Goal: Task Accomplishment & Management: Use online tool/utility

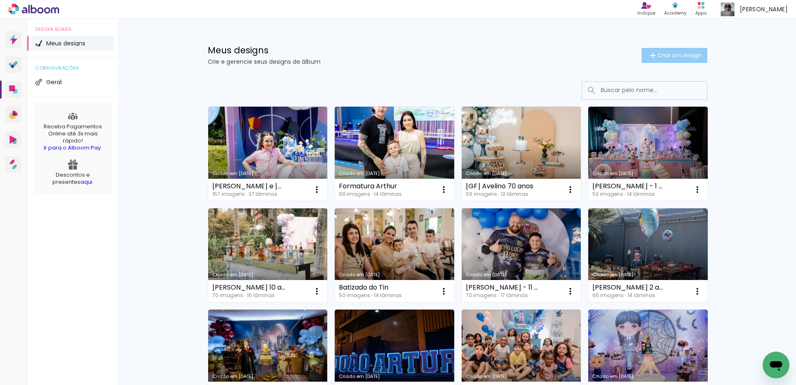
click at [661, 54] on span "Criar um design" at bounding box center [679, 54] width 43 height 5
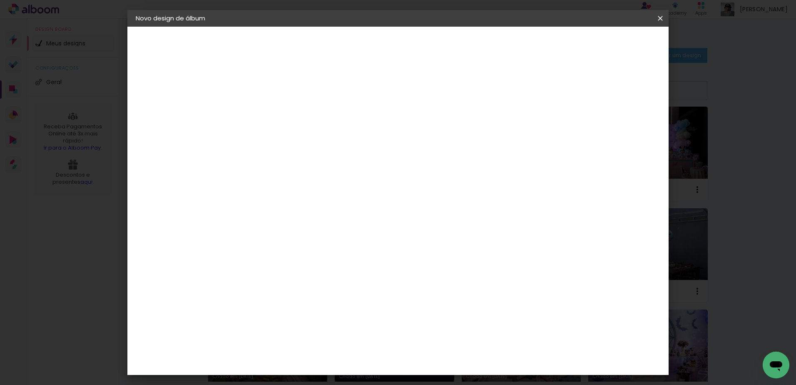
click at [272, 111] on input at bounding box center [272, 111] width 0 height 13
type input "[PERSON_NAME] 3 anos"
type paper-input "[PERSON_NAME] 3 anos"
click at [0, 0] on slot "Avançar" at bounding box center [0, 0] width 0 height 0
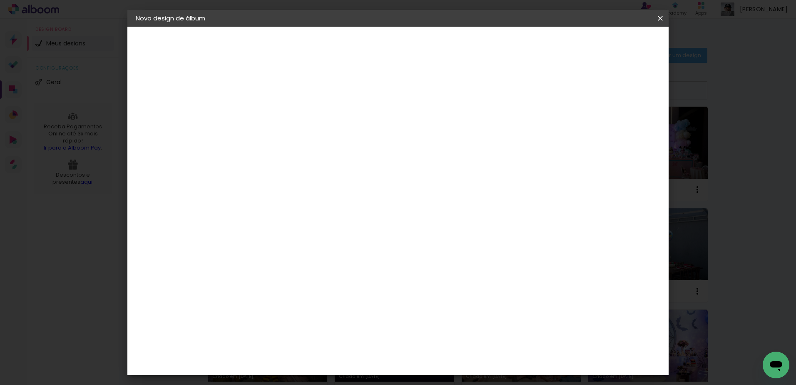
click at [287, 316] on div "Go image" at bounding box center [276, 322] width 20 height 13
click at [428, 37] on paper-button "Avançar" at bounding box center [407, 44] width 41 height 14
click at [304, 139] on input "text" at bounding box center [288, 145] width 32 height 13
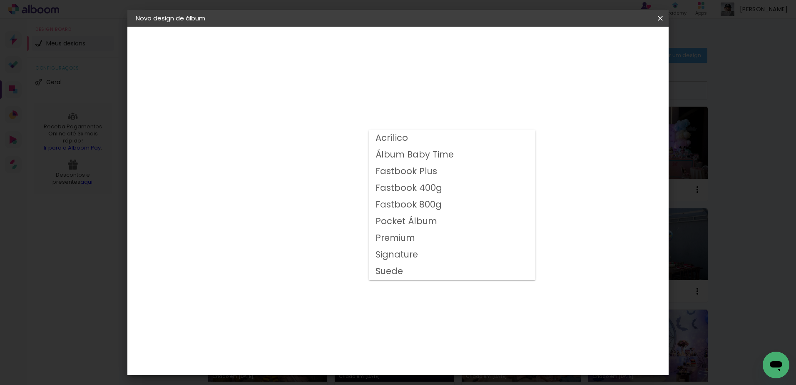
click at [0, 0] on slot "Fastbook 800g" at bounding box center [0, 0] width 0 height 0
type input "Fastbook 800g"
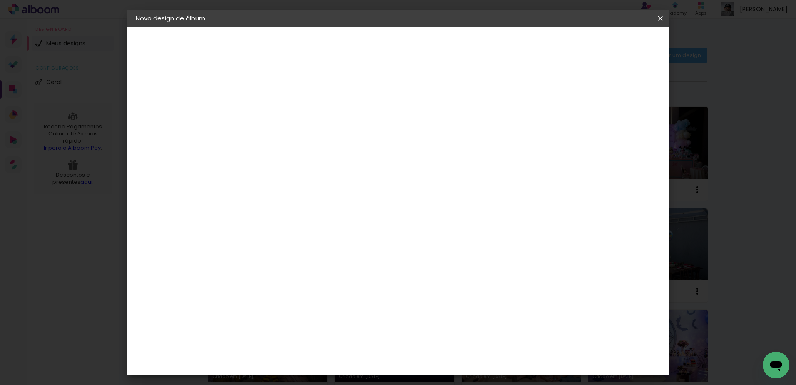
scroll to position [83, 0]
click at [328, 306] on span "25 × 25" at bounding box center [308, 317] width 39 height 22
click at [0, 0] on slot "Avançar" at bounding box center [0, 0] width 0 height 0
click at [617, 37] on paper-button "Iniciar design" at bounding box center [589, 44] width 55 height 14
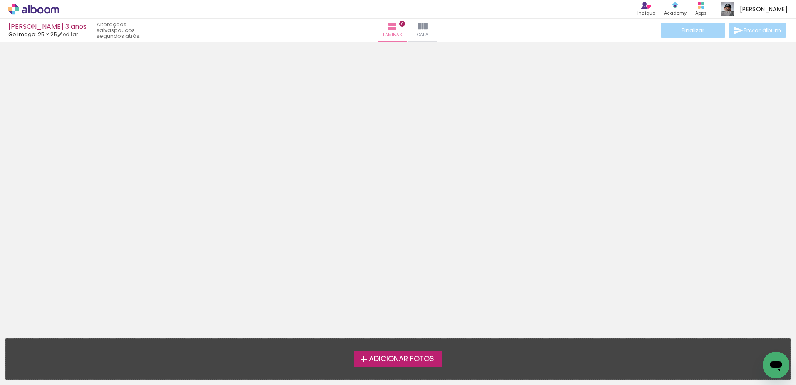
click at [390, 357] on span "Adicionar Fotos" at bounding box center [401, 358] width 65 height 7
click at [0, 0] on input "file" at bounding box center [0, 0] width 0 height 0
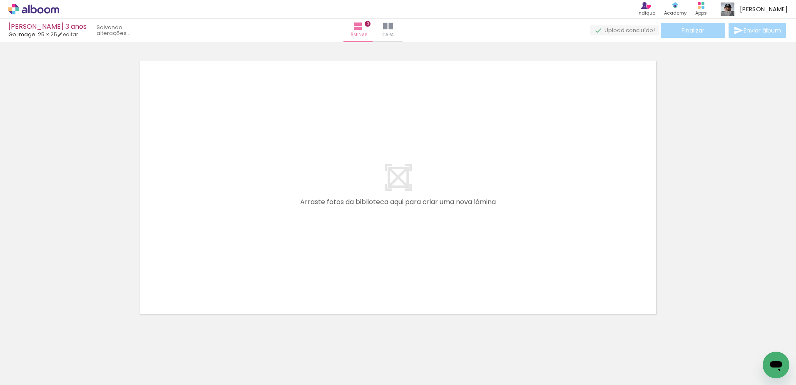
scroll to position [11, 0]
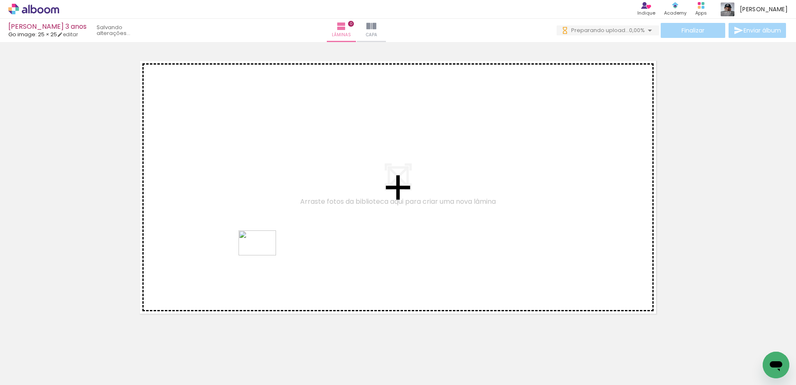
drag, startPoint x: 179, startPoint y: 357, endPoint x: 264, endPoint y: 255, distance: 132.2
click at [264, 255] on quentale-workspace at bounding box center [398, 192] width 796 height 385
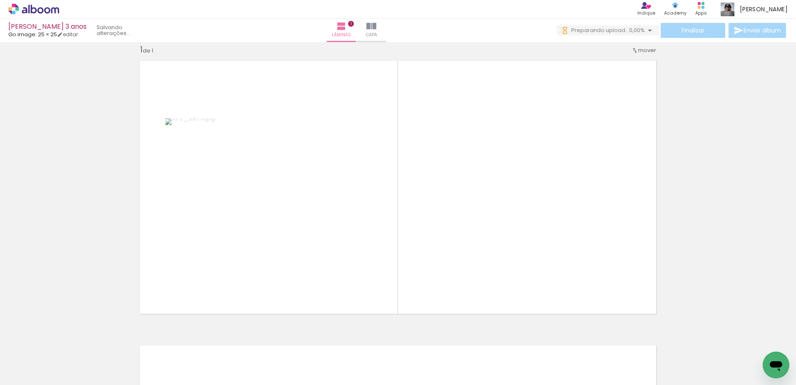
scroll to position [0, 0]
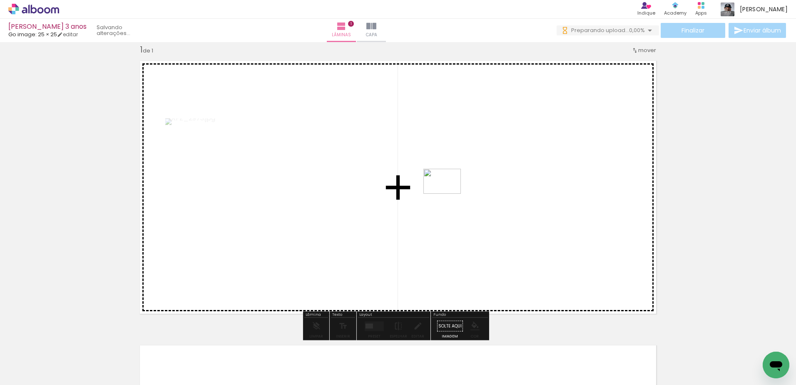
drag, startPoint x: 225, startPoint y: 362, endPoint x: 448, endPoint y: 194, distance: 279.7
click at [448, 194] on quentale-workspace at bounding box center [398, 192] width 796 height 385
drag, startPoint x: 138, startPoint y: 356, endPoint x: 533, endPoint y: 298, distance: 399.8
click at [533, 298] on quentale-workspace at bounding box center [398, 192] width 796 height 385
drag, startPoint x: 85, startPoint y: 354, endPoint x: 463, endPoint y: 188, distance: 413.5
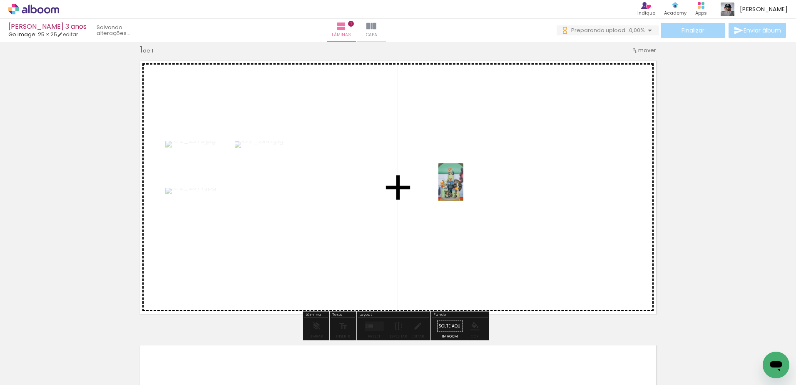
click at [463, 188] on quentale-workspace at bounding box center [398, 192] width 796 height 385
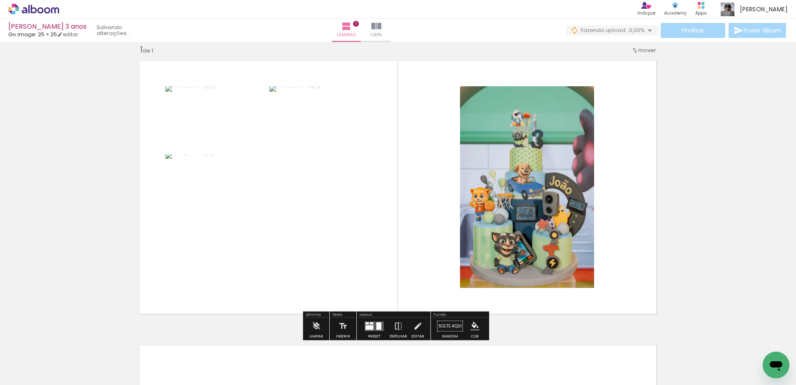
click at [366, 325] on div at bounding box center [370, 327] width 8 height 5
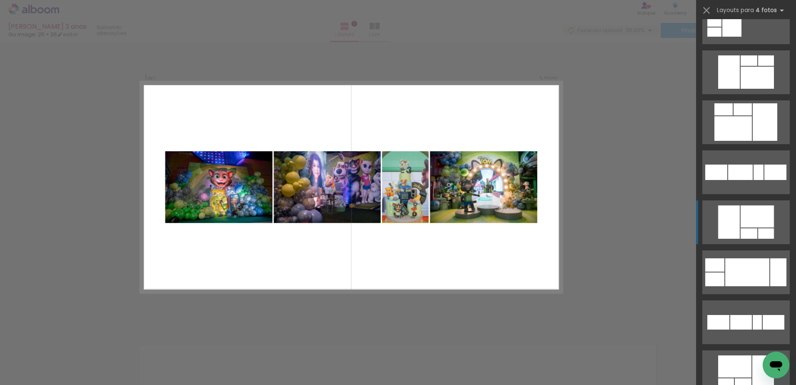
scroll to position [1124, 0]
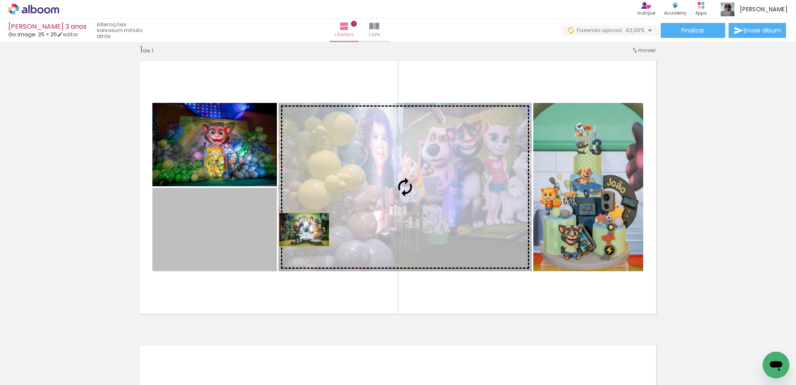
drag, startPoint x: 197, startPoint y: 244, endPoint x: 347, endPoint y: 225, distance: 150.7
click at [0, 0] on slot at bounding box center [0, 0] width 0 height 0
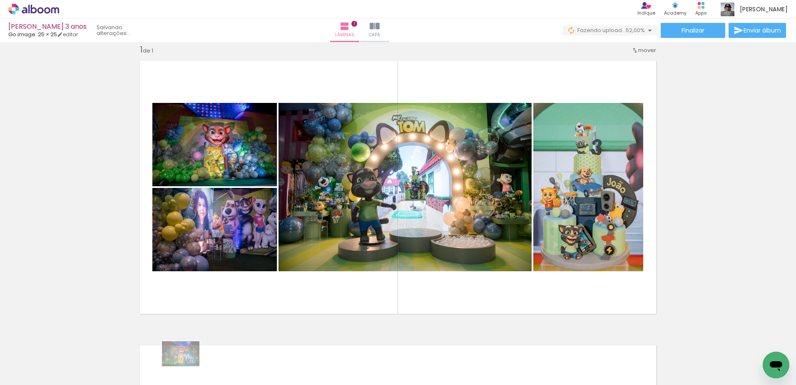
drag, startPoint x: 171, startPoint y: 359, endPoint x: 187, endPoint y: 366, distance: 17.2
click at [187, 366] on div at bounding box center [176, 356] width 41 height 27
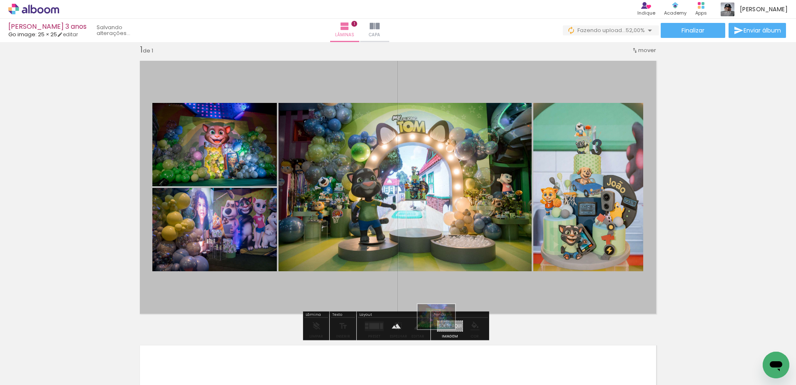
drag, startPoint x: 179, startPoint y: 358, endPoint x: 443, endPoint y: 329, distance: 264.8
click at [443, 329] on quentale-workspace at bounding box center [398, 192] width 796 height 385
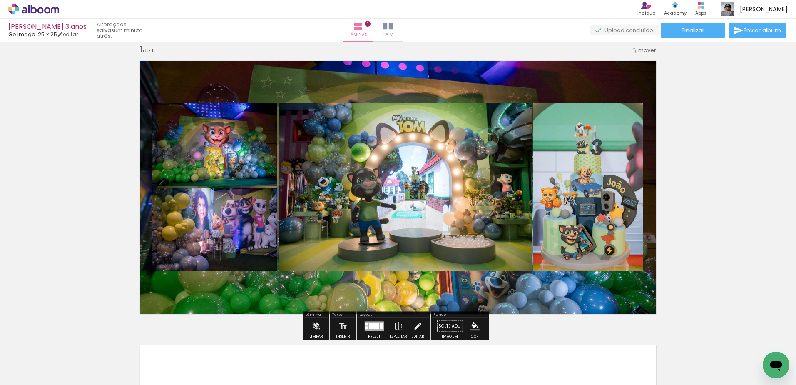
click at [444, 285] on quentale-layouter at bounding box center [397, 187] width 527 height 264
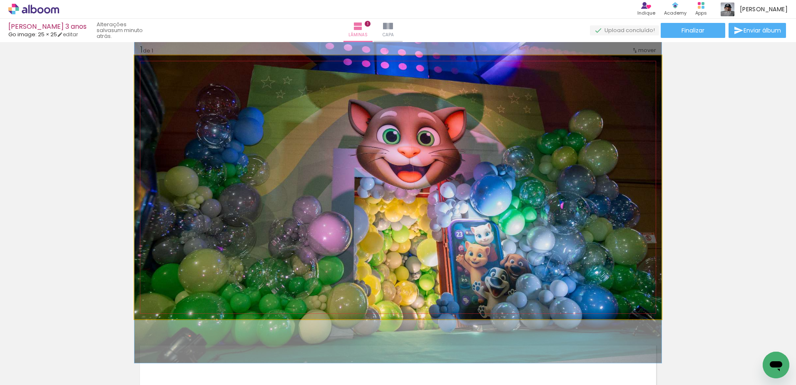
click at [444, 285] on quentale-photo at bounding box center [397, 187] width 527 height 264
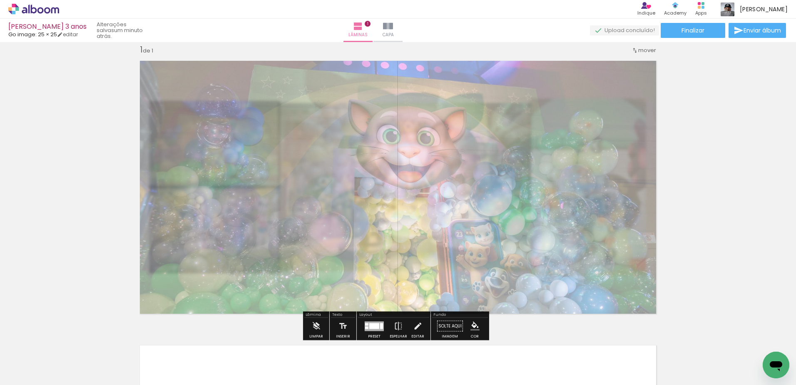
drag, startPoint x: 251, startPoint y: 77, endPoint x: 232, endPoint y: 80, distance: 19.4
type paper-slider "40"
click at [232, 80] on div at bounding box center [237, 76] width 13 height 13
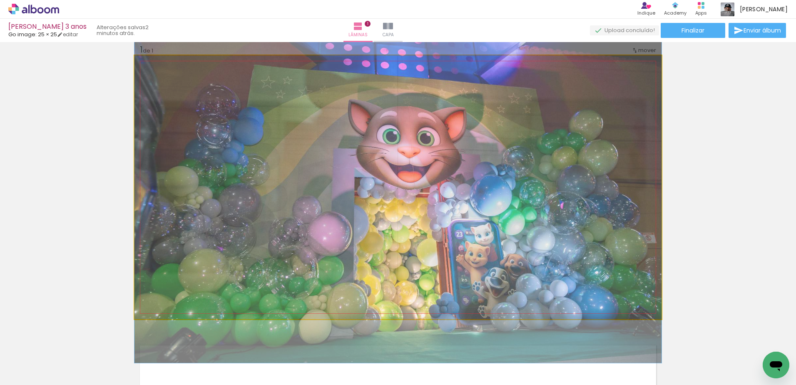
click at [324, 89] on quentale-photo at bounding box center [397, 187] width 527 height 264
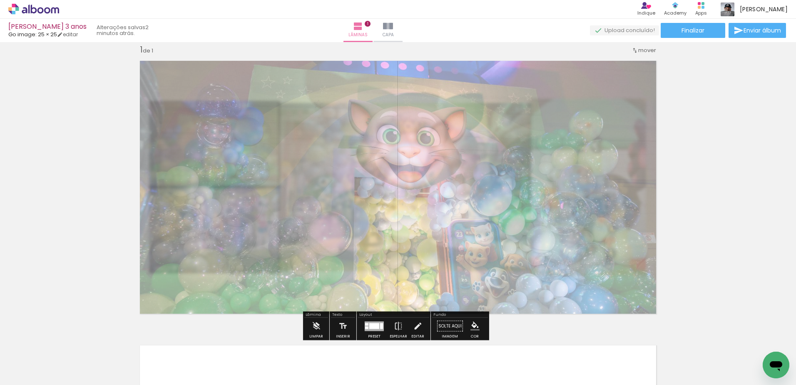
click at [746, 216] on div "Inserir lâmina 1 de 1" at bounding box center [398, 318] width 796 height 569
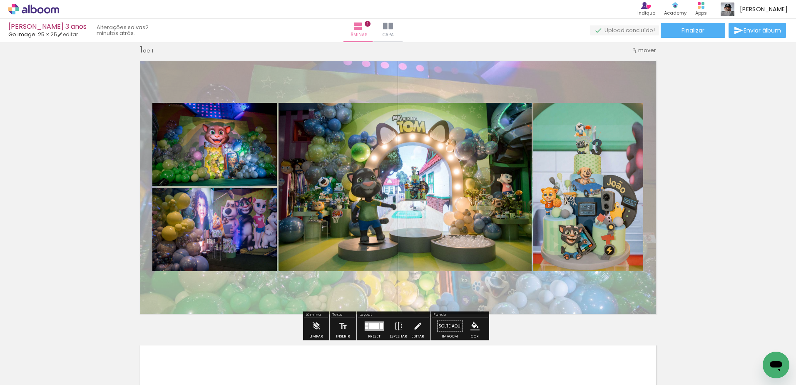
click at [483, 301] on quentale-layouter at bounding box center [397, 187] width 527 height 264
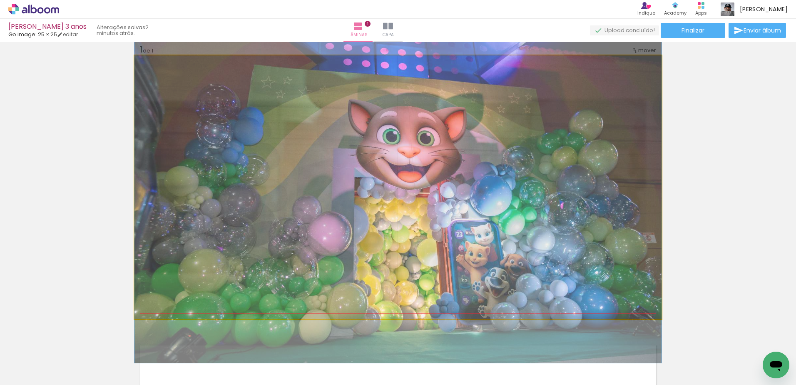
click at [483, 301] on quentale-photo at bounding box center [397, 187] width 527 height 264
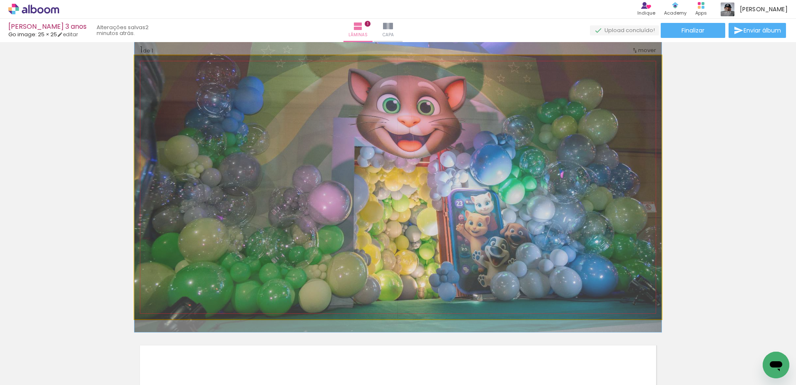
drag, startPoint x: 473, startPoint y: 288, endPoint x: 475, endPoint y: 257, distance: 30.9
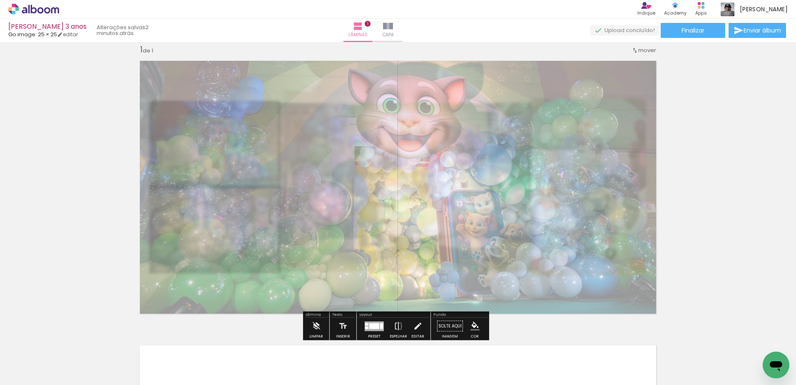
click at [769, 204] on div "Inserir lâmina 1 de 1" at bounding box center [398, 318] width 796 height 569
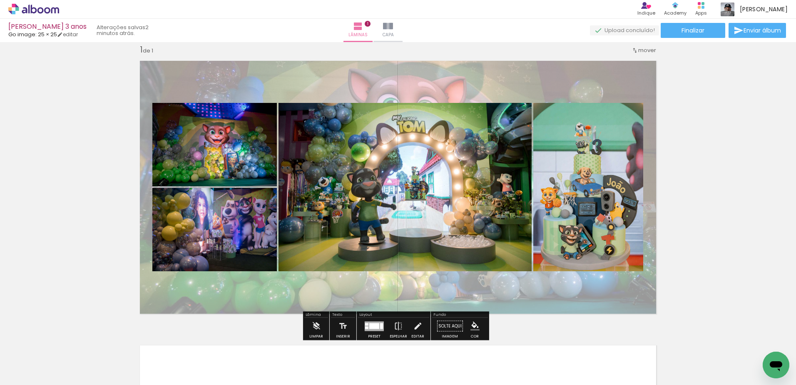
click at [504, 294] on quentale-layouter at bounding box center [397, 187] width 527 height 264
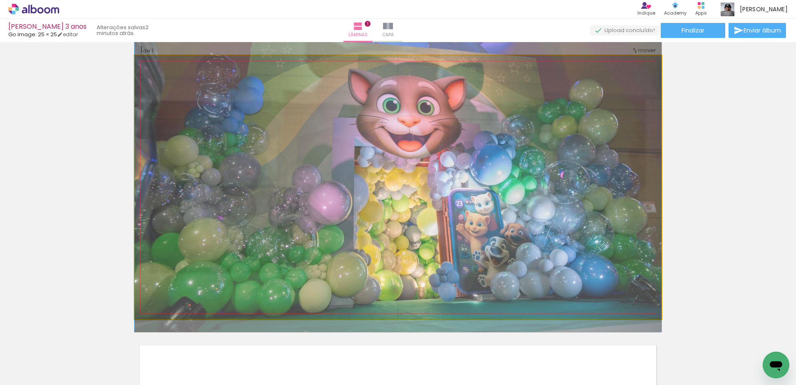
click at [504, 294] on quentale-photo at bounding box center [397, 187] width 527 height 264
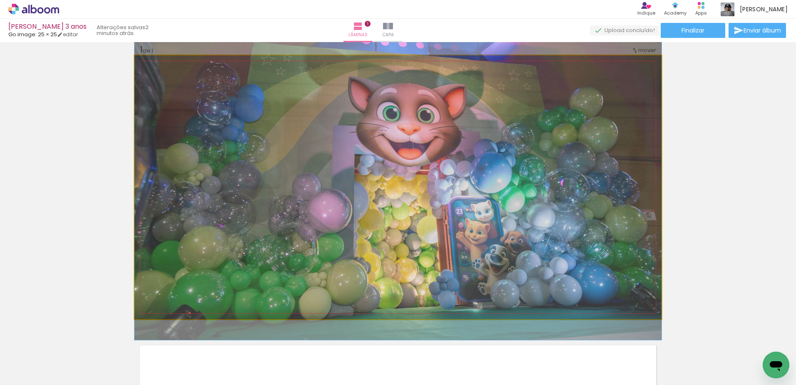
drag, startPoint x: 499, startPoint y: 286, endPoint x: 501, endPoint y: 294, distance: 8.6
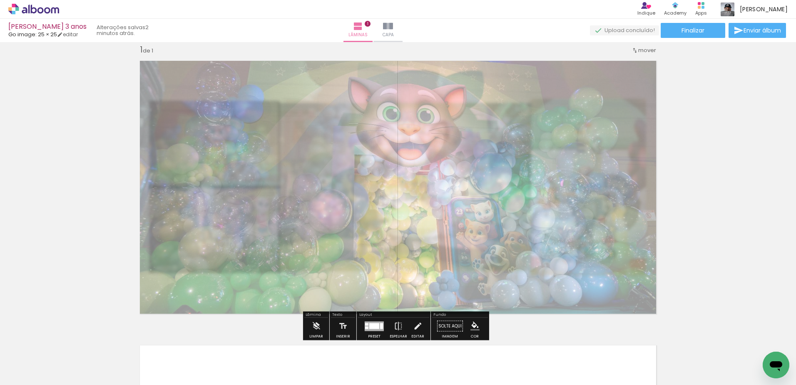
click at [744, 197] on div "Inserir lâmina 1 de 1" at bounding box center [398, 318] width 796 height 569
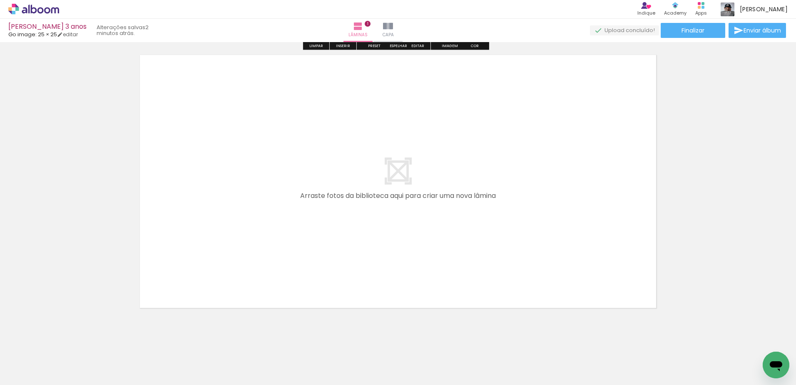
scroll to position [302, 0]
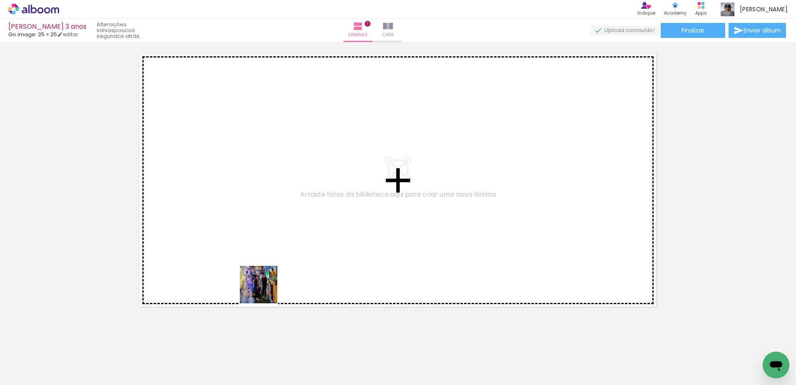
drag, startPoint x: 269, startPoint y: 362, endPoint x: 264, endPoint y: 272, distance: 89.7
click at [264, 272] on quentale-workspace at bounding box center [398, 192] width 796 height 385
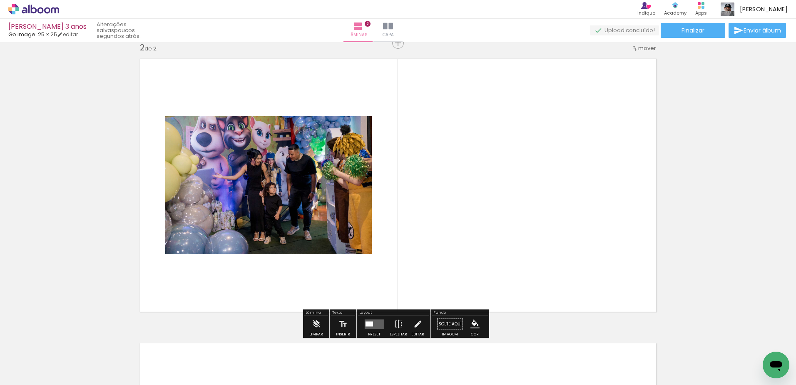
scroll to position [295, 0]
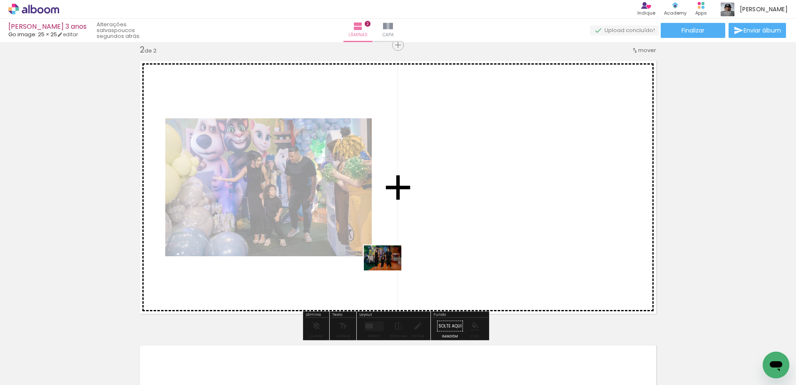
drag, startPoint x: 311, startPoint y: 368, endPoint x: 412, endPoint y: 254, distance: 152.1
click at [412, 254] on quentale-workspace at bounding box center [398, 192] width 796 height 385
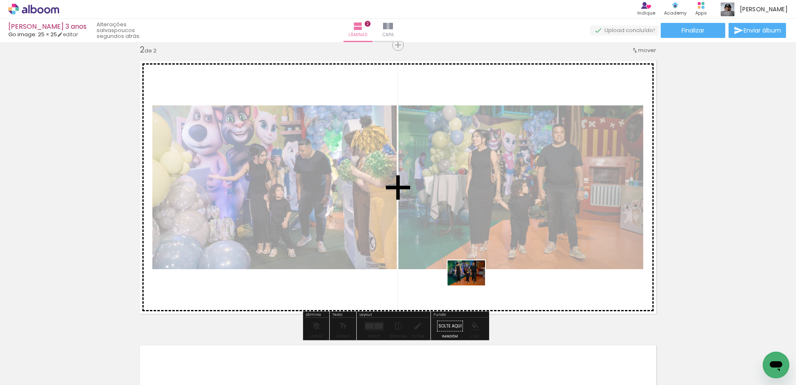
drag, startPoint x: 381, startPoint y: 363, endPoint x: 473, endPoint y: 285, distance: 120.2
click at [473, 285] on quentale-workspace at bounding box center [398, 192] width 796 height 385
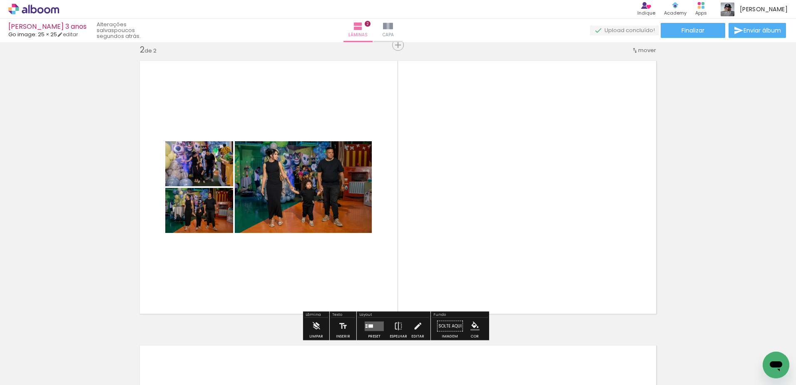
click at [369, 324] on div at bounding box center [370, 325] width 5 height 3
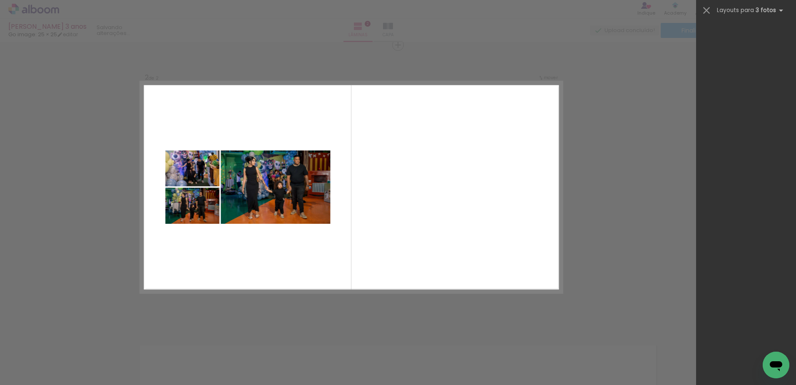
scroll to position [0, 0]
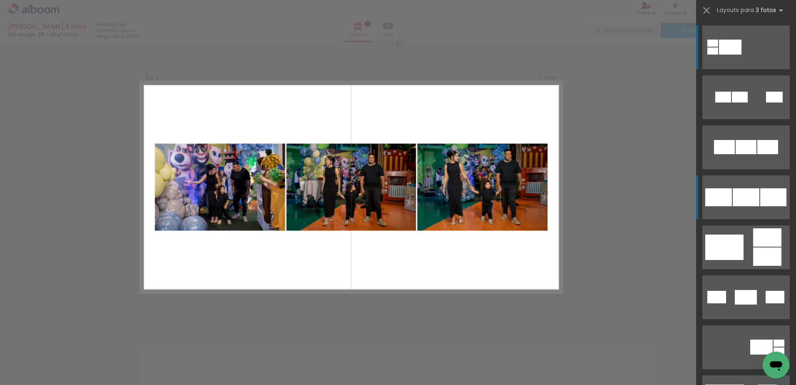
click at [751, 154] on div at bounding box center [746, 147] width 21 height 14
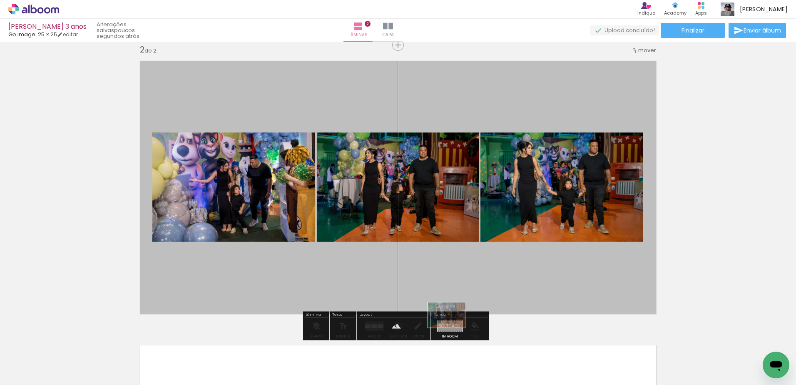
drag, startPoint x: 367, startPoint y: 361, endPoint x: 453, endPoint y: 327, distance: 92.0
click at [453, 327] on quentale-workspace at bounding box center [398, 192] width 796 height 385
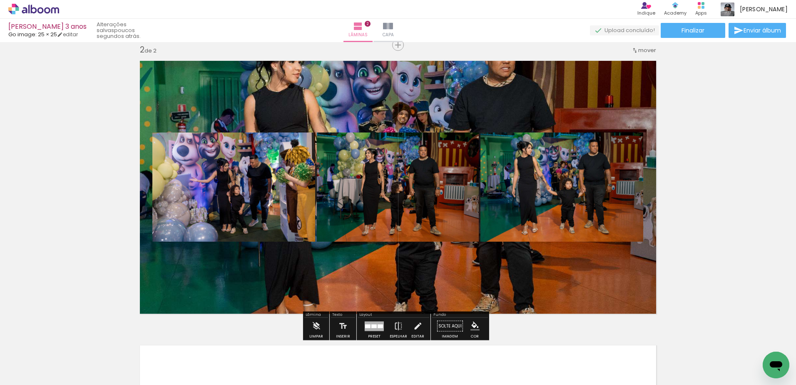
click at [440, 286] on quentale-layouter at bounding box center [397, 187] width 527 height 264
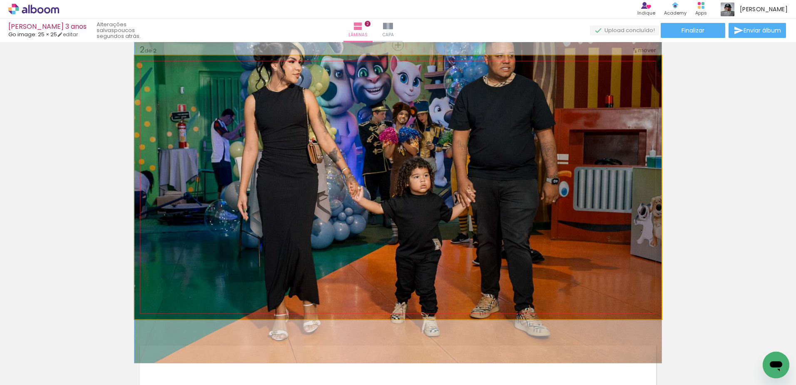
click at [440, 286] on quentale-photo at bounding box center [397, 187] width 527 height 264
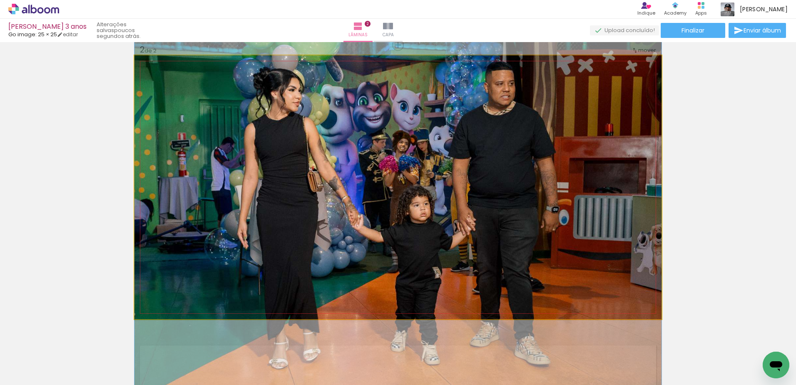
drag, startPoint x: 418, startPoint y: 259, endPoint x: 428, endPoint y: 288, distance: 30.2
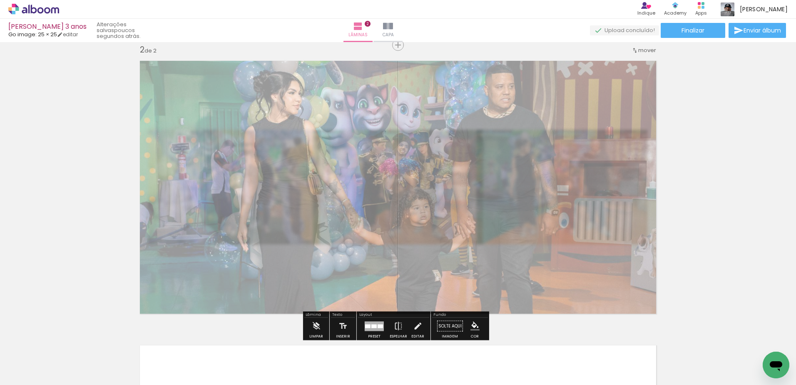
drag, startPoint x: 253, startPoint y: 77, endPoint x: 234, endPoint y: 80, distance: 19.4
type paper-slider "40"
click at [234, 80] on div at bounding box center [237, 76] width 13 height 13
click at [732, 111] on div "Inserir lâmina 1 de 2 Inserir lâmina 2 de 2" at bounding box center [398, 176] width 796 height 853
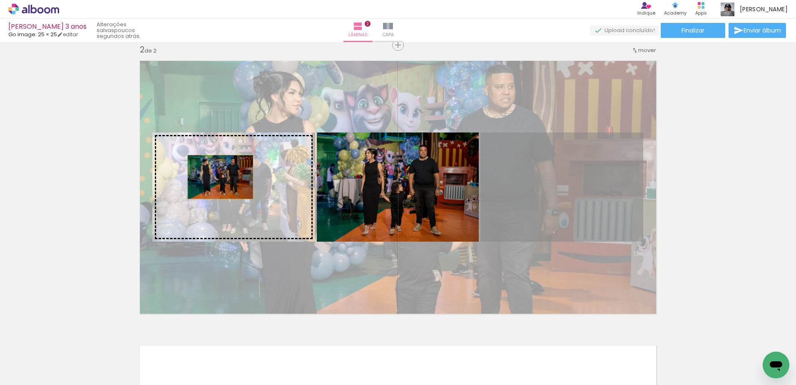
drag, startPoint x: 564, startPoint y: 194, endPoint x: 217, endPoint y: 177, distance: 347.2
click at [0, 0] on slot at bounding box center [0, 0] width 0 height 0
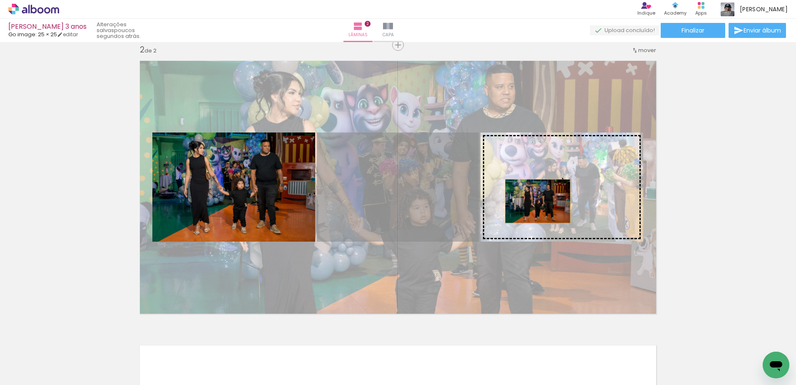
drag, startPoint x: 417, startPoint y: 195, endPoint x: 541, endPoint y: 201, distance: 124.6
click at [0, 0] on slot at bounding box center [0, 0] width 0 height 0
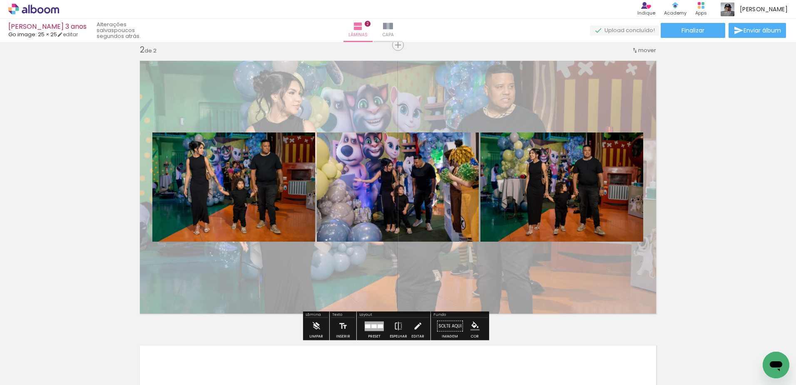
click at [693, 156] on div "Inserir lâmina 1 de 2 Inserir lâmina 2 de 2" at bounding box center [398, 176] width 796 height 853
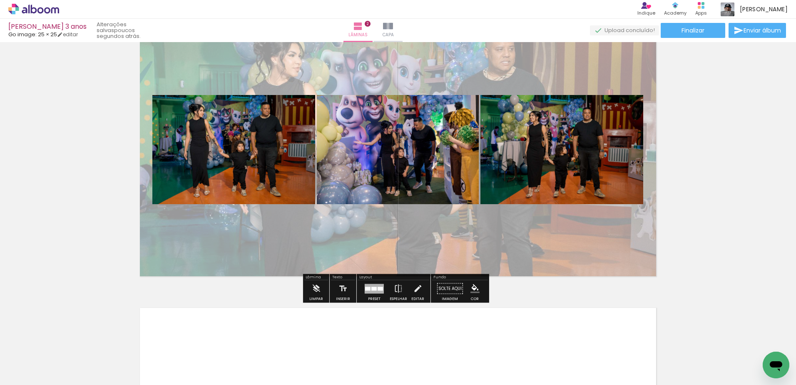
scroll to position [337, 0]
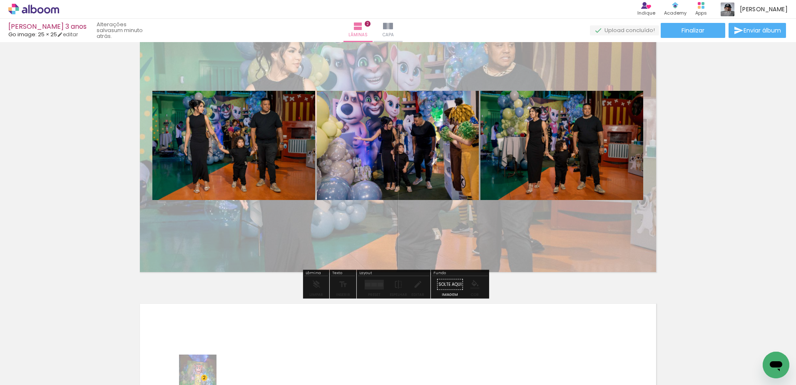
drag, startPoint x: 181, startPoint y: 378, endPoint x: 204, endPoint y: 379, distance: 22.9
click at [68, 379] on iron-horizontal-list at bounding box center [60, 359] width 17 height 52
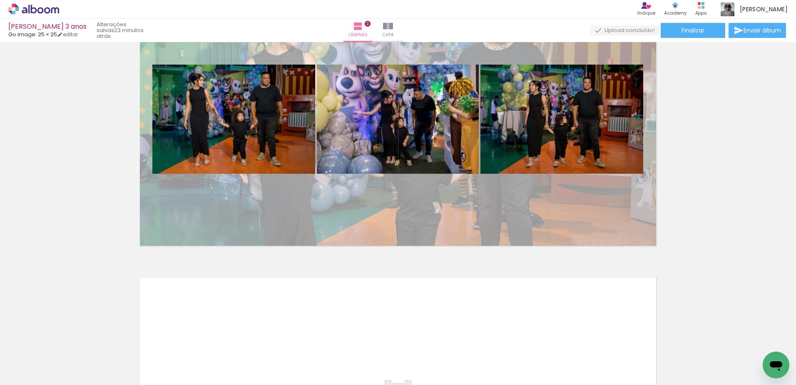
scroll to position [366, 0]
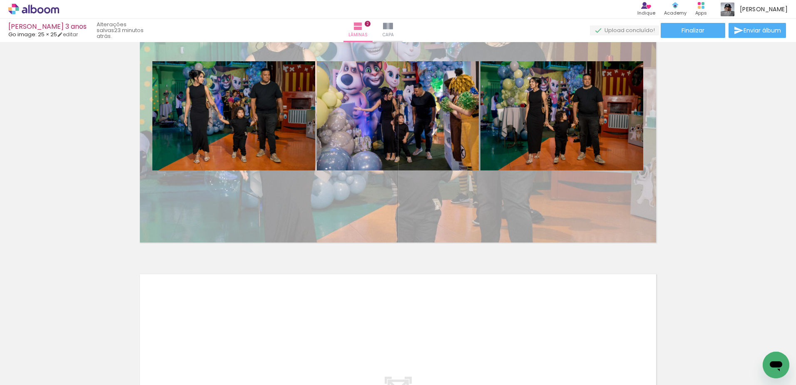
click at [96, 359] on div at bounding box center [83, 356] width 25 height 37
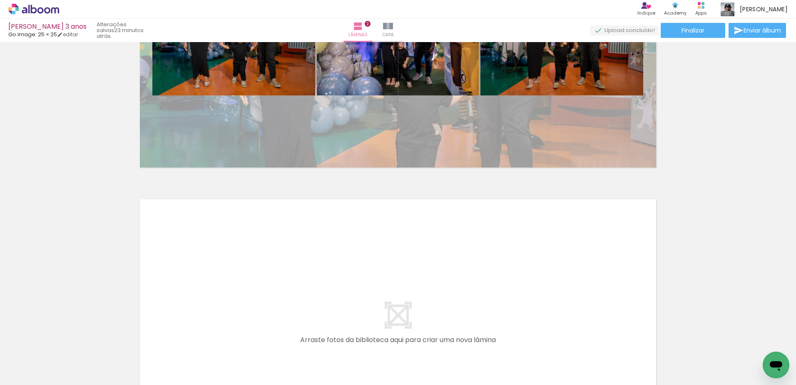
scroll to position [491, 0]
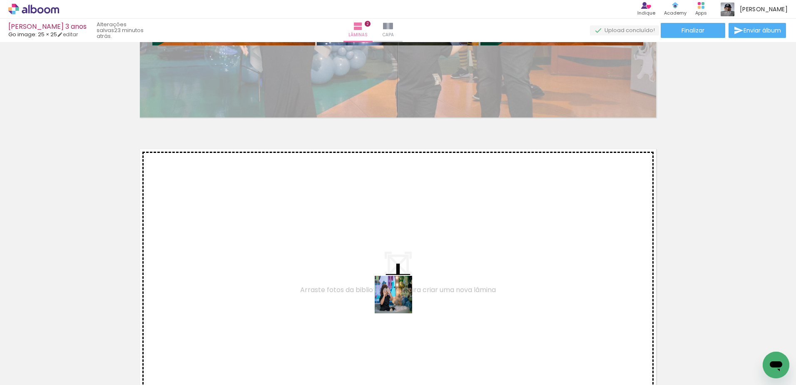
drag, startPoint x: 597, startPoint y: 358, endPoint x: 349, endPoint y: 285, distance: 257.7
click at [349, 285] on quentale-workspace at bounding box center [398, 192] width 796 height 385
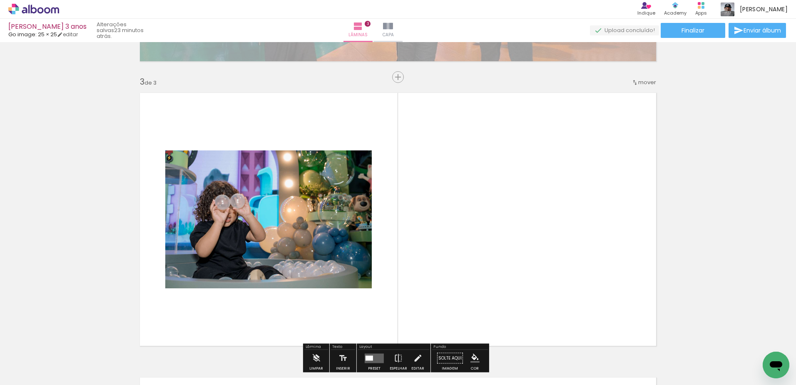
scroll to position [579, 0]
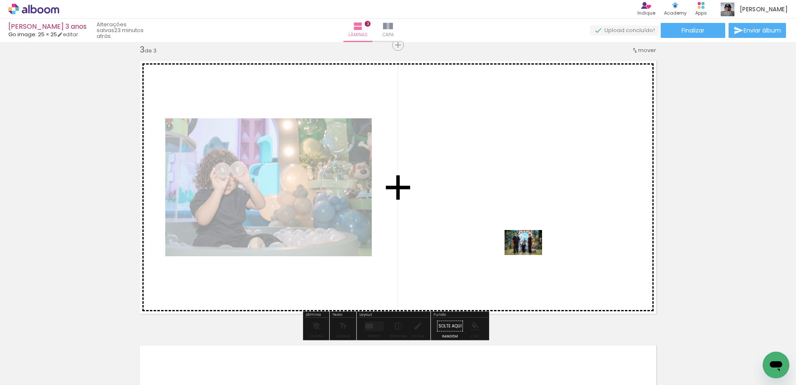
drag, startPoint x: 652, startPoint y: 367, endPoint x: 528, endPoint y: 254, distance: 168.0
click at [528, 254] on quentale-workspace at bounding box center [398, 192] width 796 height 385
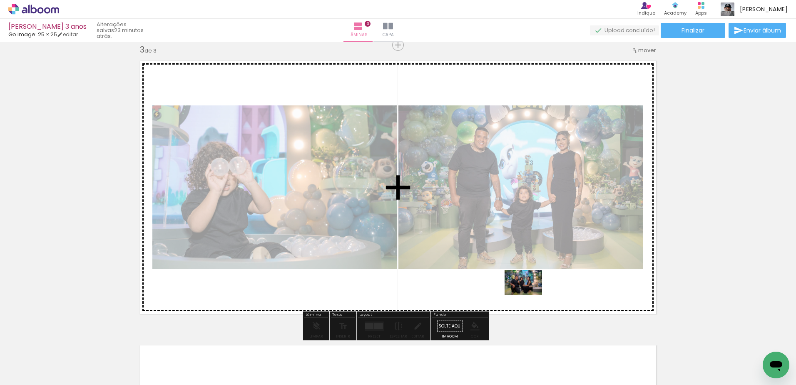
drag, startPoint x: 682, startPoint y: 351, endPoint x: 530, endPoint y: 295, distance: 162.3
click at [530, 295] on quentale-workspace at bounding box center [398, 192] width 796 height 385
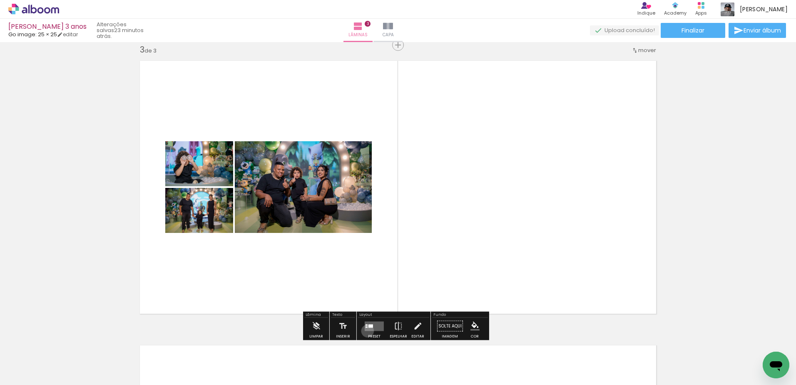
click at [366, 331] on div at bounding box center [374, 326] width 22 height 17
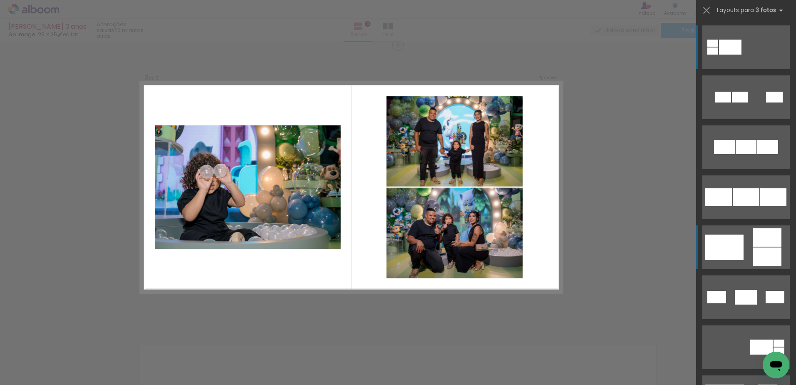
click at [766, 102] on div at bounding box center [774, 97] width 17 height 11
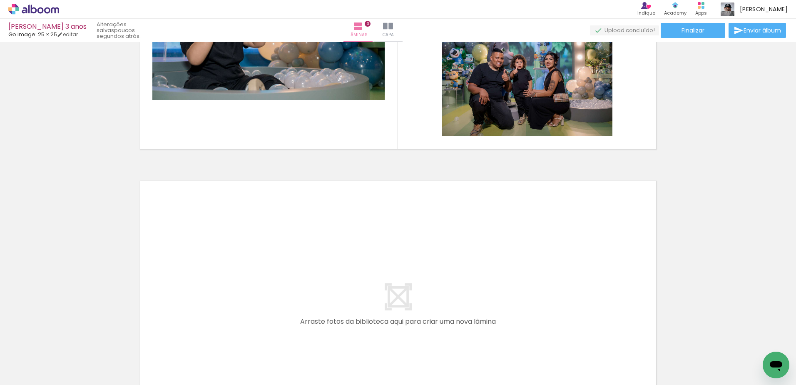
scroll to position [746, 0]
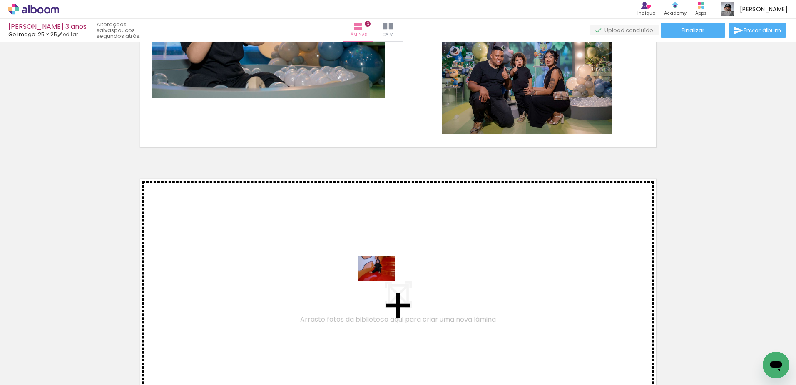
drag, startPoint x: 490, startPoint y: 356, endPoint x: 383, endPoint y: 281, distance: 130.6
click at [383, 281] on quentale-workspace at bounding box center [398, 192] width 796 height 385
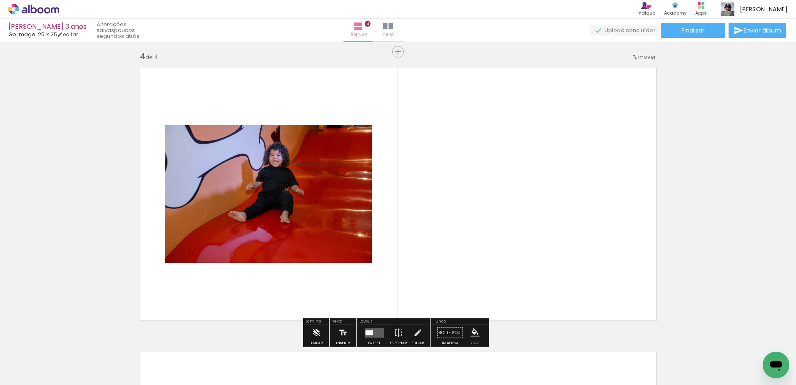
scroll to position [864, 0]
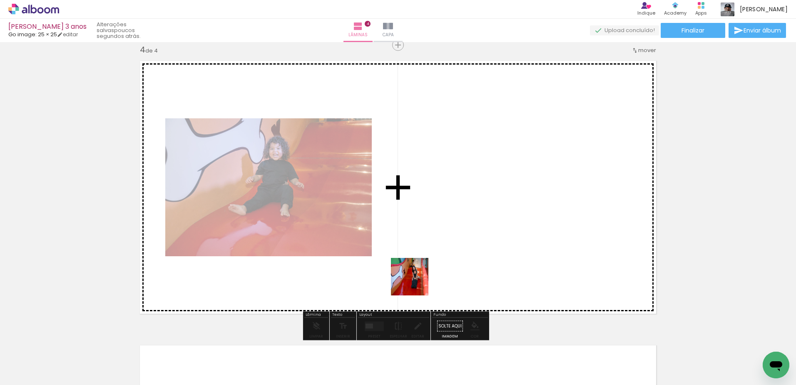
drag, startPoint x: 403, startPoint y: 356, endPoint x: 416, endPoint y: 265, distance: 91.7
click at [416, 265] on quentale-workspace at bounding box center [398, 192] width 796 height 385
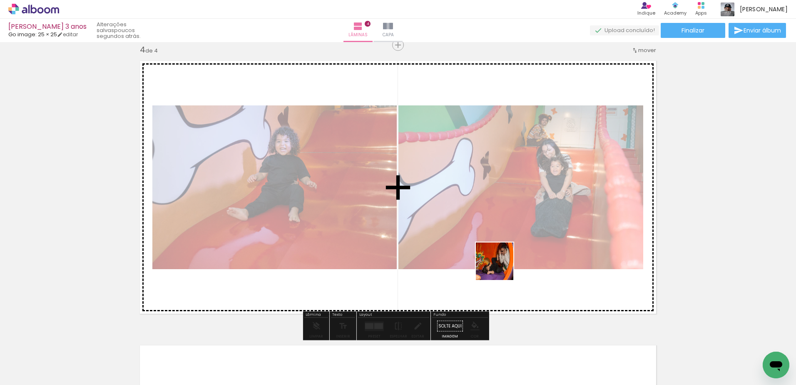
drag, startPoint x: 527, startPoint y: 334, endPoint x: 500, endPoint y: 264, distance: 75.0
click at [500, 264] on quentale-workspace at bounding box center [398, 192] width 796 height 385
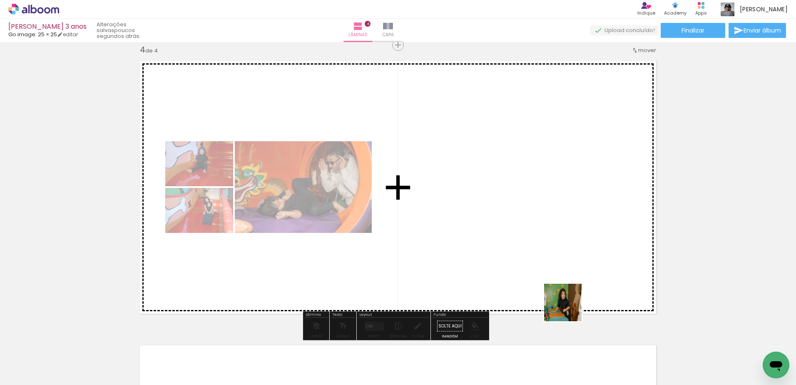
drag, startPoint x: 574, startPoint y: 353, endPoint x: 556, endPoint y: 268, distance: 87.6
click at [556, 268] on quentale-workspace at bounding box center [398, 192] width 796 height 385
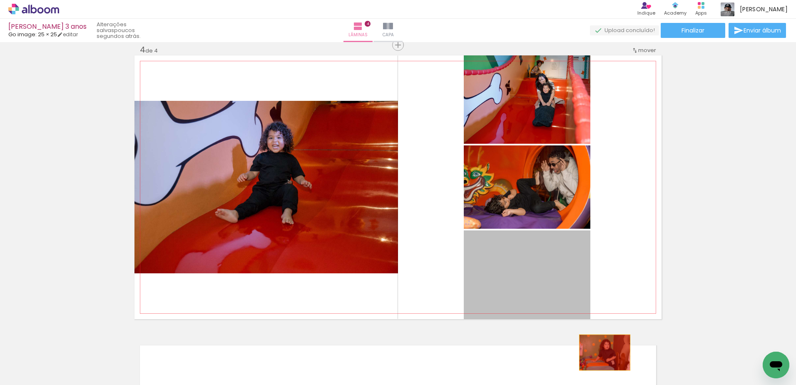
drag, startPoint x: 520, startPoint y: 273, endPoint x: 602, endPoint y: 352, distance: 114.2
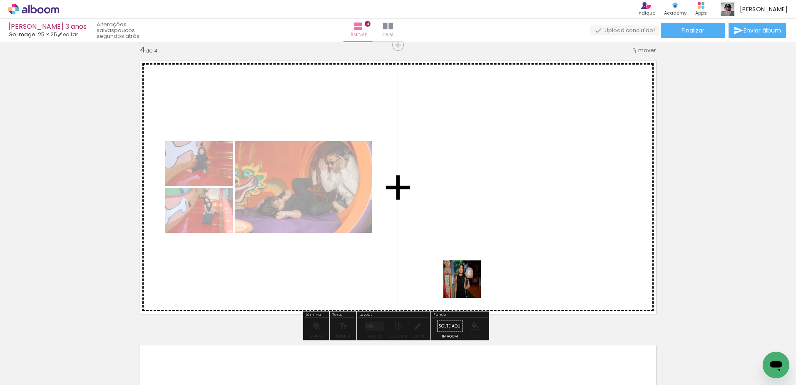
drag, startPoint x: 453, startPoint y: 367, endPoint x: 455, endPoint y: 254, distance: 112.9
click at [464, 261] on quentale-workspace at bounding box center [398, 192] width 796 height 385
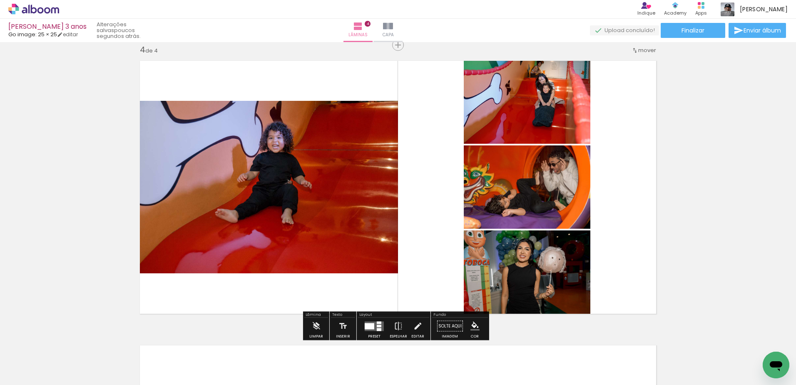
click at [378, 327] on quentale-layouter at bounding box center [374, 326] width 19 height 10
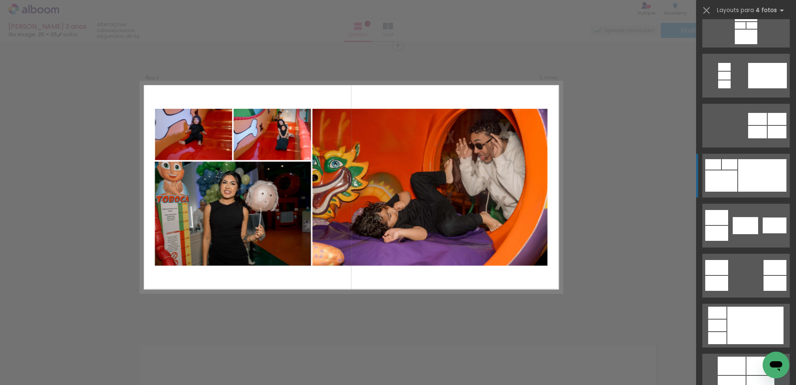
scroll to position [125, 0]
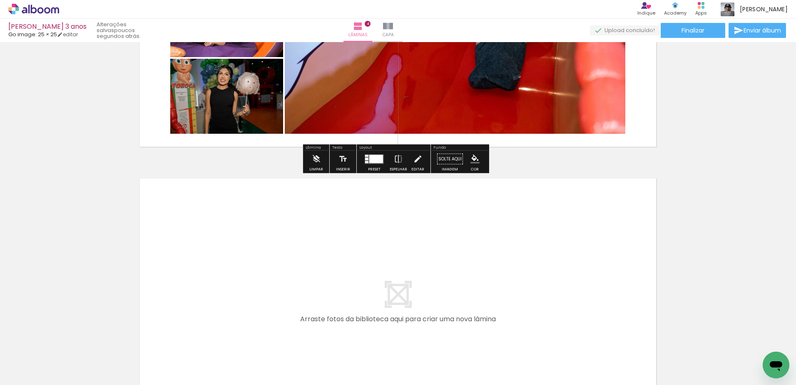
scroll to position [1072, 0]
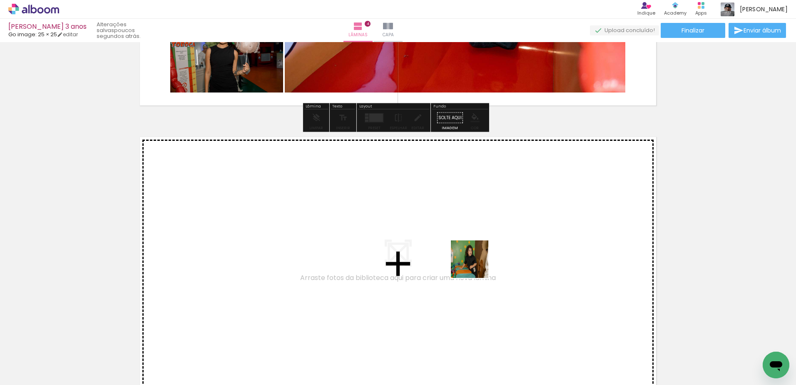
drag, startPoint x: 521, startPoint y: 308, endPoint x: 474, endPoint y: 261, distance: 66.8
click at [474, 261] on quentale-workspace at bounding box center [398, 192] width 796 height 385
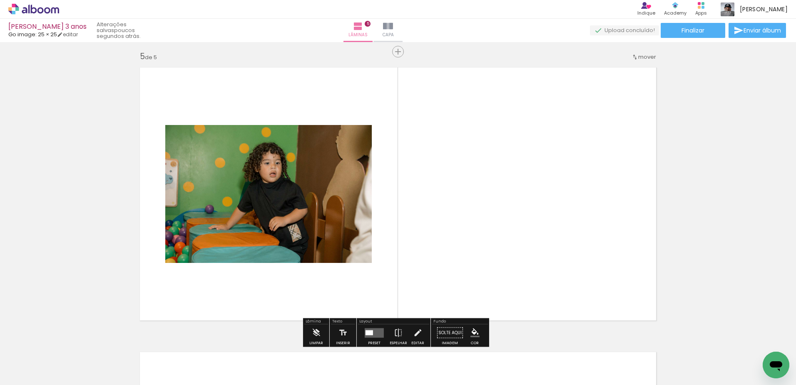
scroll to position [1148, 0]
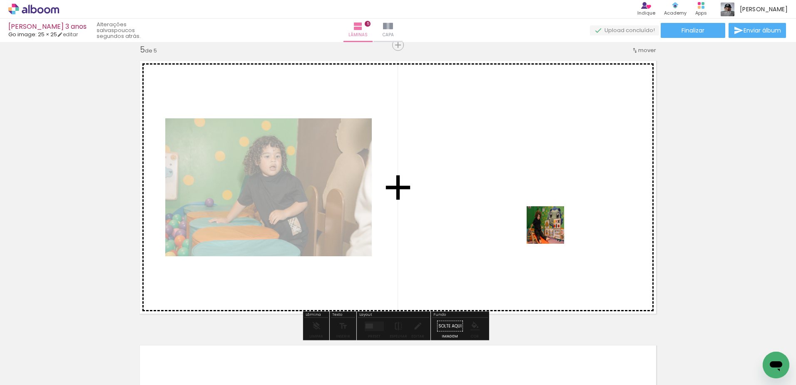
drag, startPoint x: 623, startPoint y: 353, endPoint x: 552, endPoint y: 231, distance: 140.9
click at [552, 231] on quentale-workspace at bounding box center [398, 192] width 796 height 385
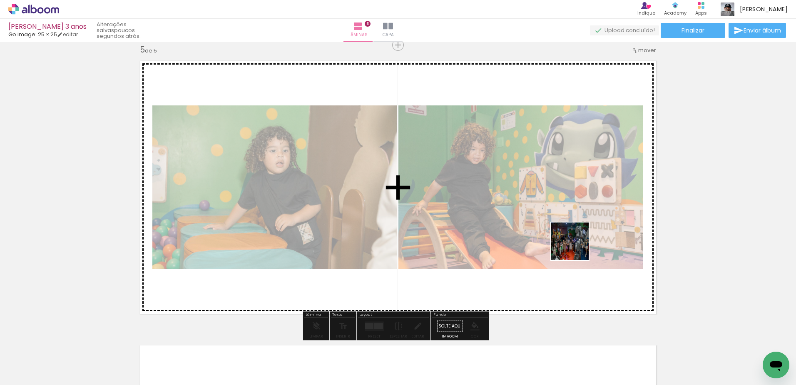
drag, startPoint x: 652, startPoint y: 315, endPoint x: 545, endPoint y: 225, distance: 139.8
click at [545, 225] on quentale-workspace at bounding box center [398, 192] width 796 height 385
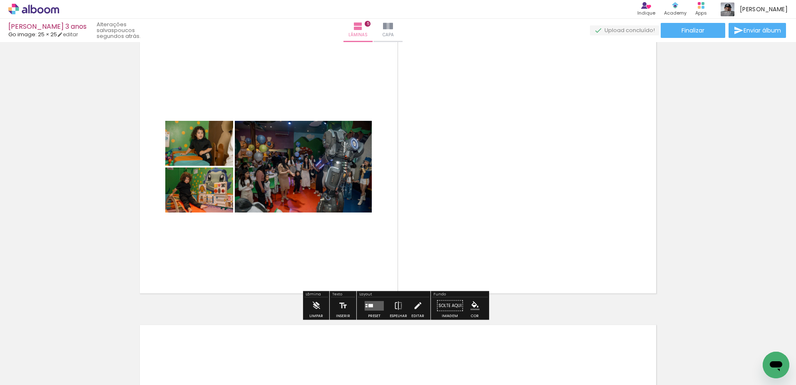
scroll to position [1107, 0]
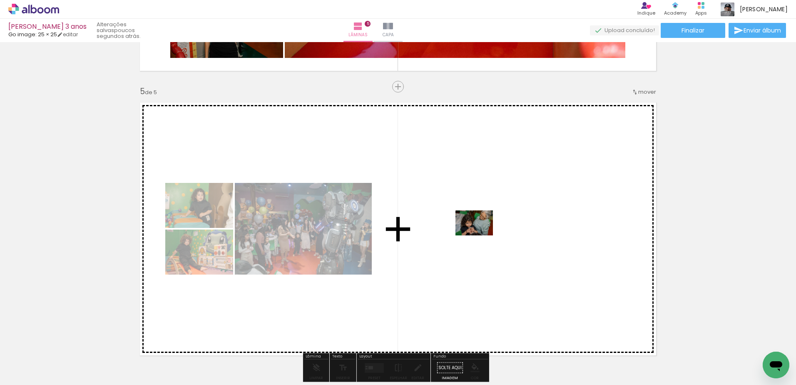
drag, startPoint x: 684, startPoint y: 362, endPoint x: 480, endPoint y: 235, distance: 239.7
click at [480, 235] on quentale-workspace at bounding box center [398, 192] width 796 height 385
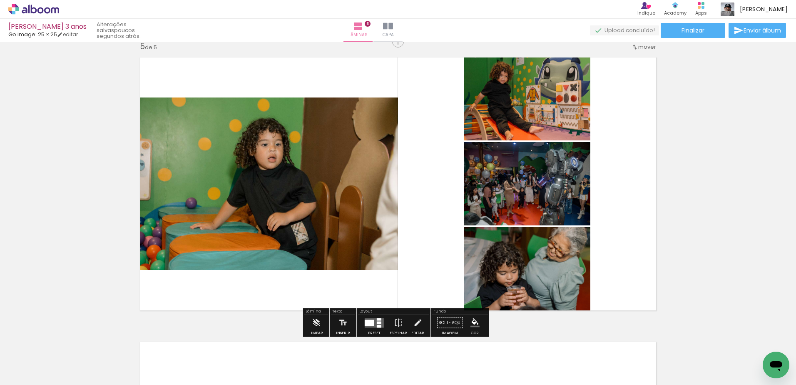
scroll to position [1148, 0]
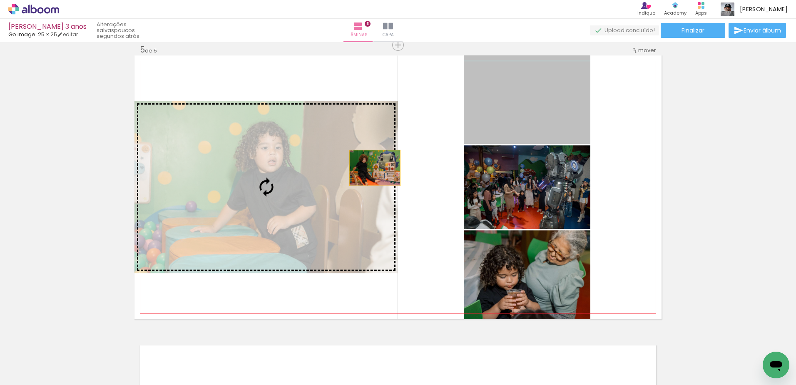
drag, startPoint x: 508, startPoint y: 109, endPoint x: 323, endPoint y: 183, distance: 199.5
click at [0, 0] on slot at bounding box center [0, 0] width 0 height 0
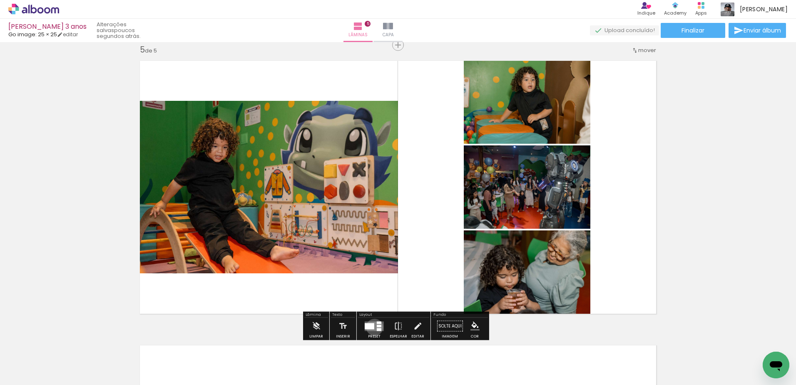
click at [373, 327] on quentale-layouter at bounding box center [374, 326] width 19 height 10
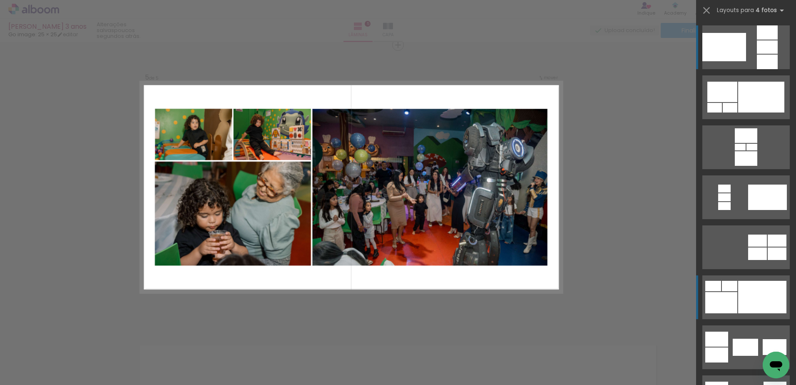
click at [729, 112] on div at bounding box center [730, 108] width 15 height 10
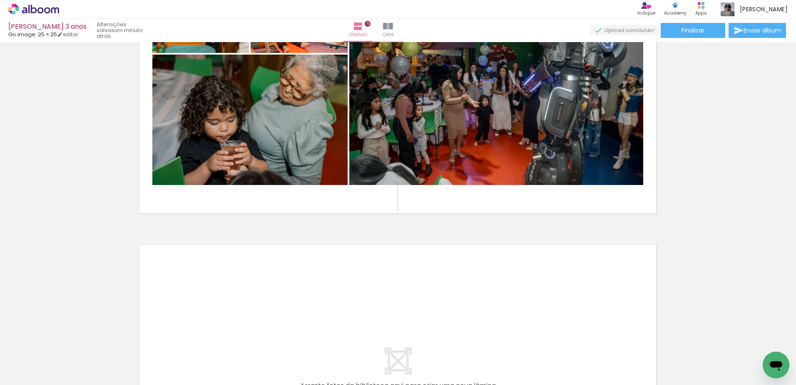
scroll to position [1315, 0]
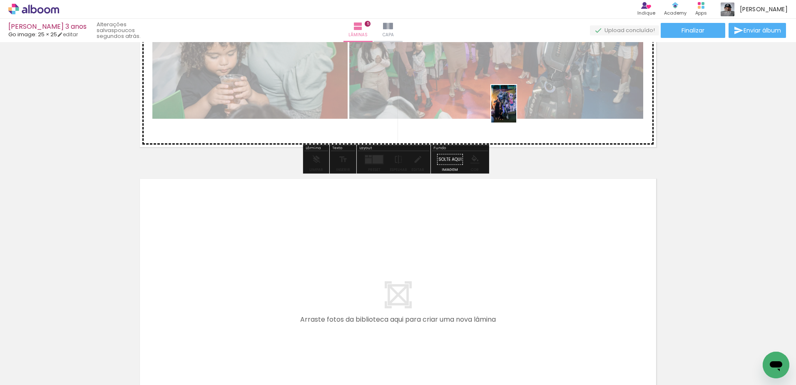
drag, startPoint x: 582, startPoint y: 275, endPoint x: 516, endPoint y: 110, distance: 177.9
click at [516, 110] on quentale-workspace at bounding box center [398, 192] width 796 height 385
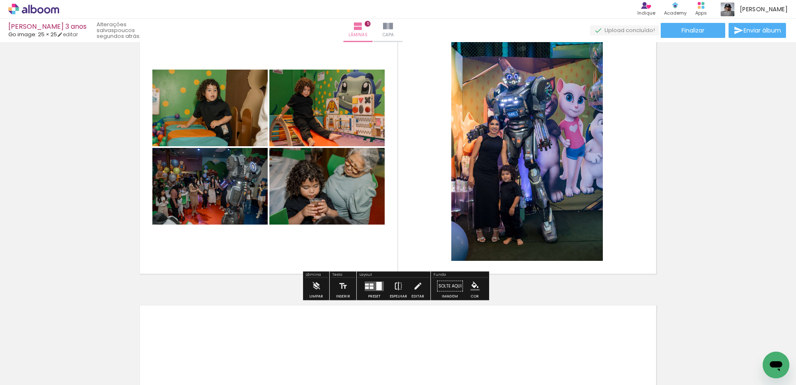
scroll to position [1190, 0]
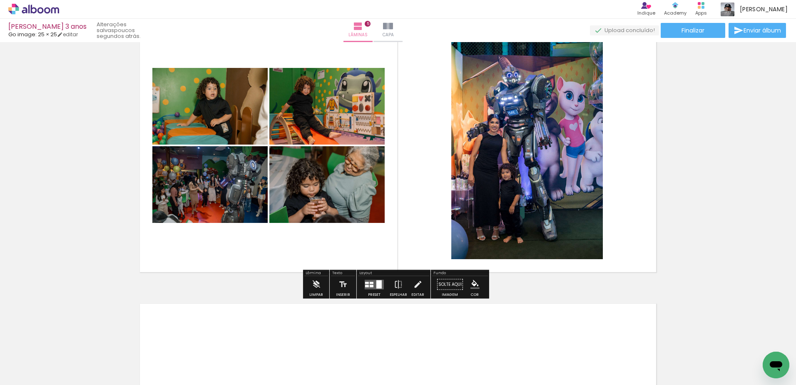
click at [370, 291] on div at bounding box center [374, 284] width 22 height 17
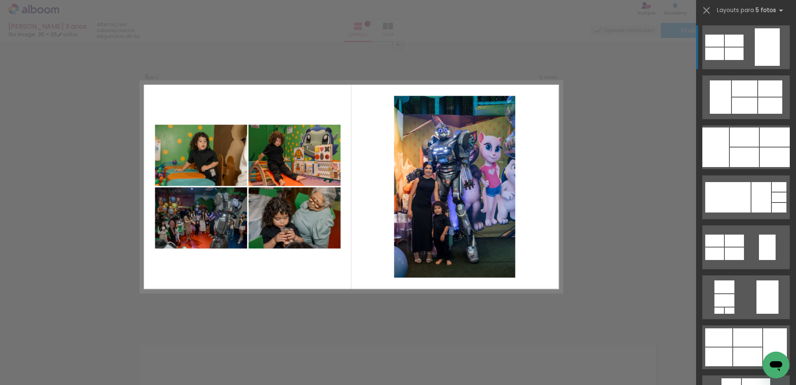
scroll to position [1148, 0]
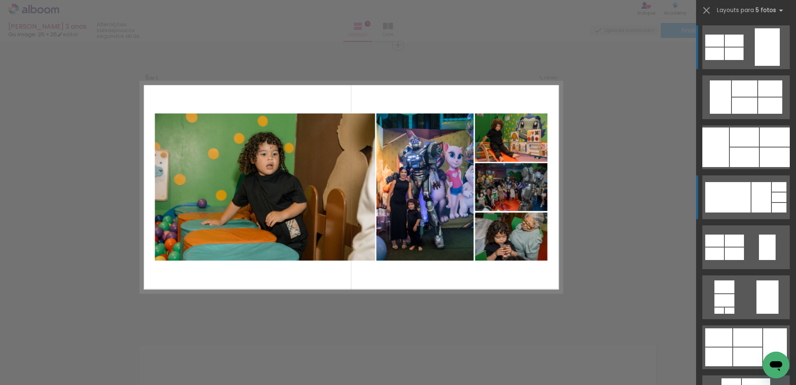
click at [724, 195] on div at bounding box center [727, 197] width 45 height 30
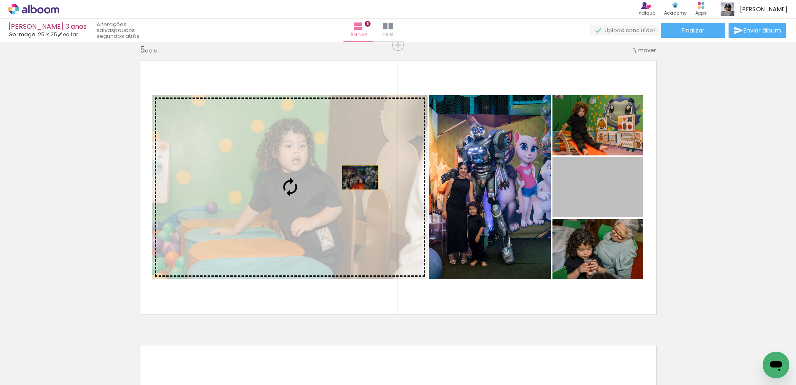
drag, startPoint x: 589, startPoint y: 187, endPoint x: 308, endPoint y: 172, distance: 282.2
click at [0, 0] on slot at bounding box center [0, 0] width 0 height 0
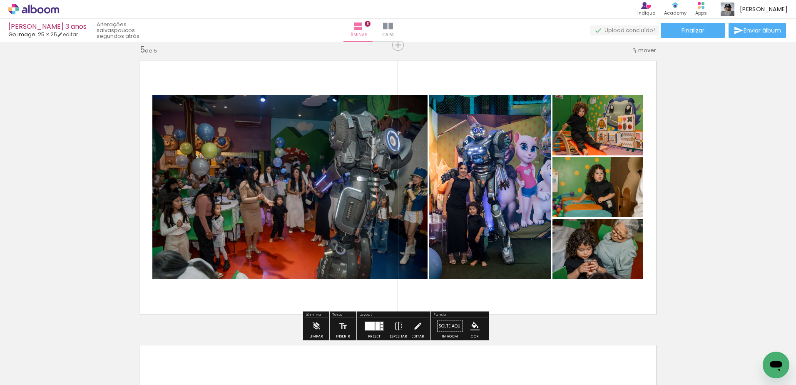
click at [377, 322] on div at bounding box center [377, 325] width 4 height 8
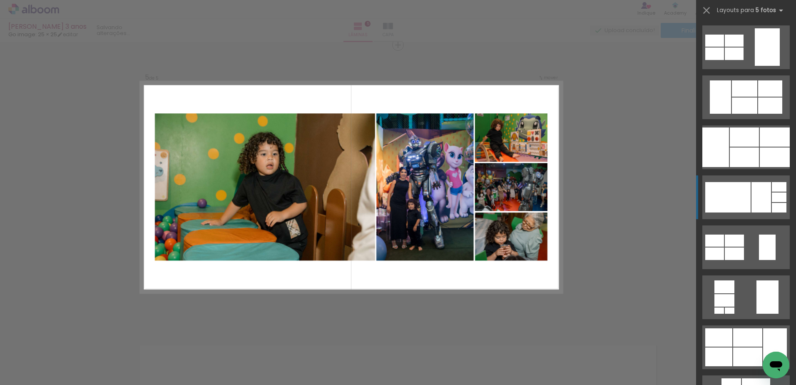
scroll to position [150, 0]
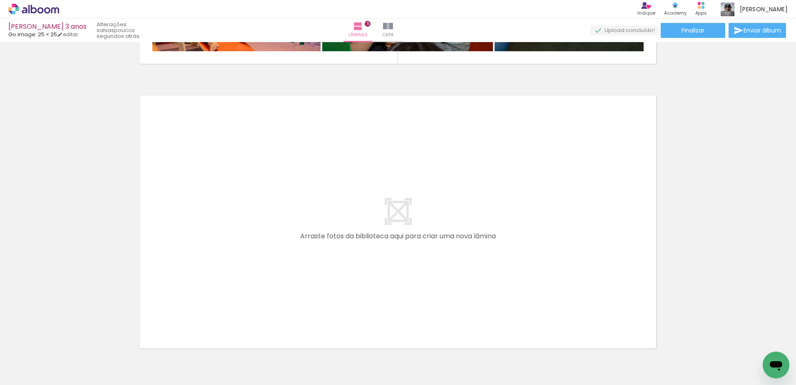
scroll to position [0, 923]
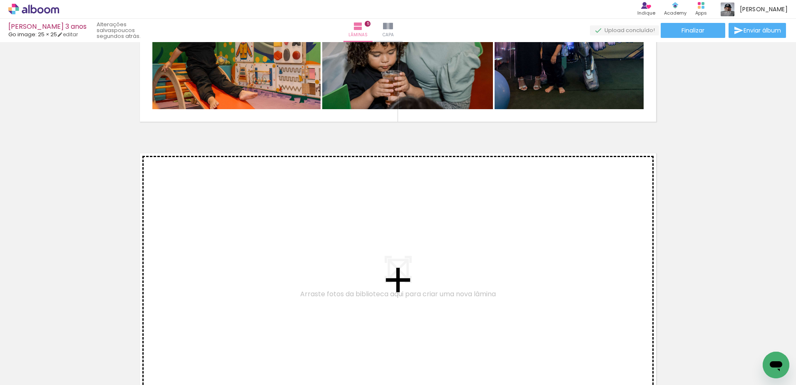
scroll to position [1356, 0]
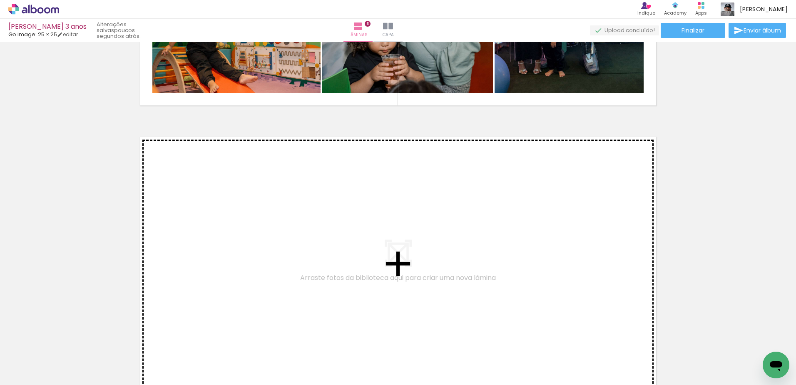
drag, startPoint x: 498, startPoint y: 72, endPoint x: 379, endPoint y: 256, distance: 219.4
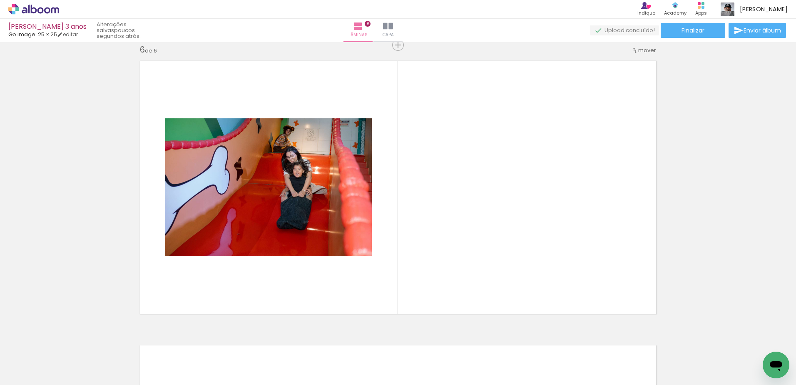
scroll to position [0, 1560]
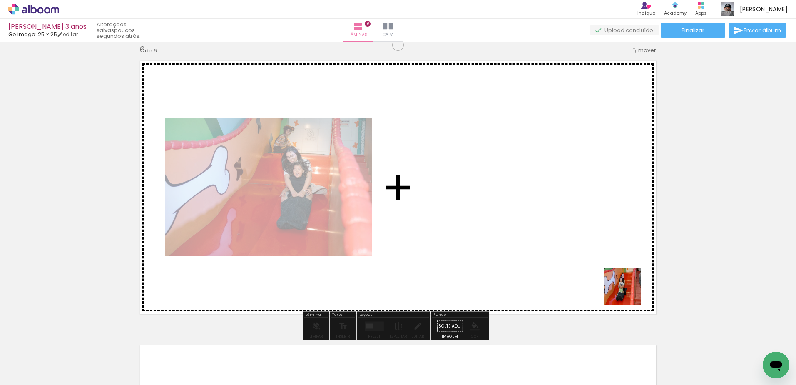
drag, startPoint x: 719, startPoint y: 358, endPoint x: 561, endPoint y: 253, distance: 189.7
click at [561, 253] on quentale-workspace at bounding box center [398, 192] width 796 height 385
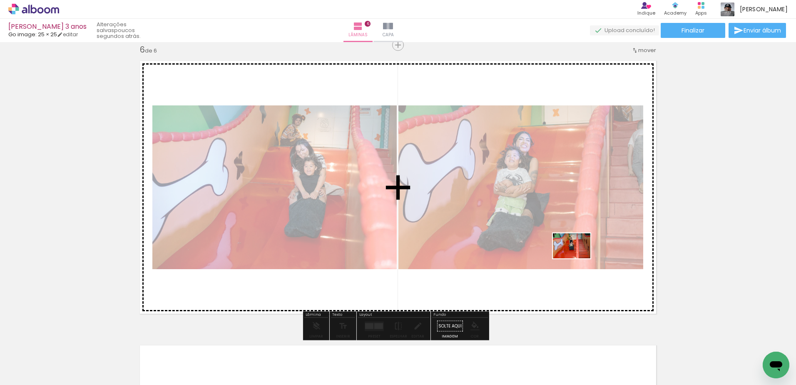
drag, startPoint x: 758, startPoint y: 351, endPoint x: 578, endPoint y: 258, distance: 203.1
click at [578, 258] on quentale-workspace at bounding box center [398, 192] width 796 height 385
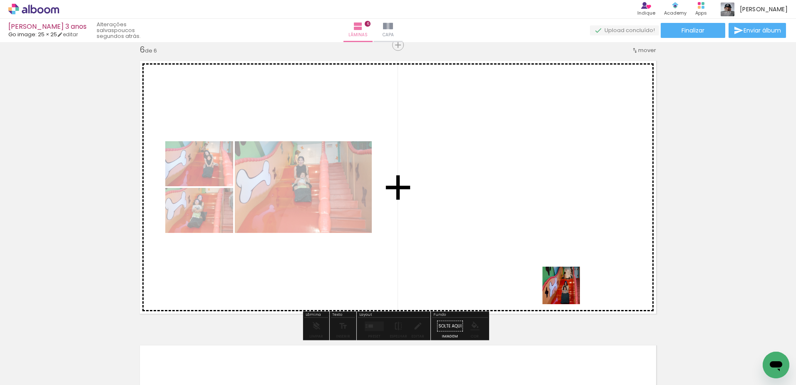
drag, startPoint x: 589, startPoint y: 361, endPoint x: 559, endPoint y: 267, distance: 97.9
click at [559, 267] on quentale-workspace at bounding box center [398, 192] width 796 height 385
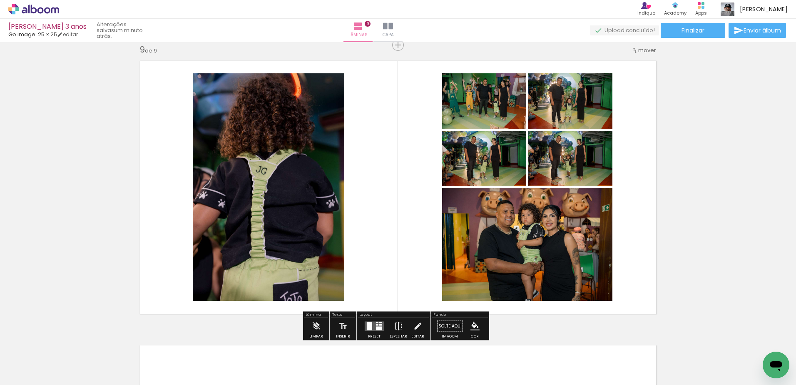
scroll to position [0, 1014]
click at [398, 324] on iron-icon at bounding box center [398, 326] width 9 height 17
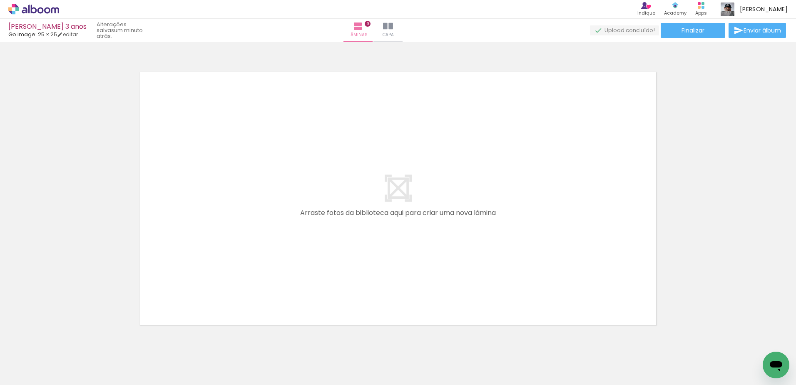
scroll to position [2577, 0]
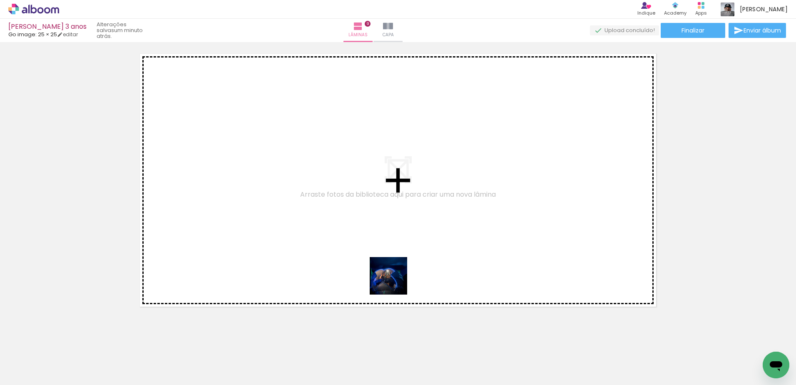
drag, startPoint x: 524, startPoint y: 362, endPoint x: 352, endPoint y: 261, distance: 199.8
click at [352, 261] on quentale-workspace at bounding box center [398, 192] width 796 height 385
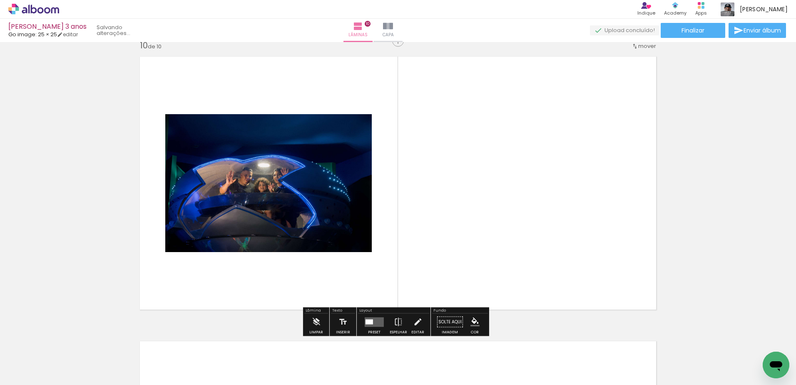
scroll to position [2570, 0]
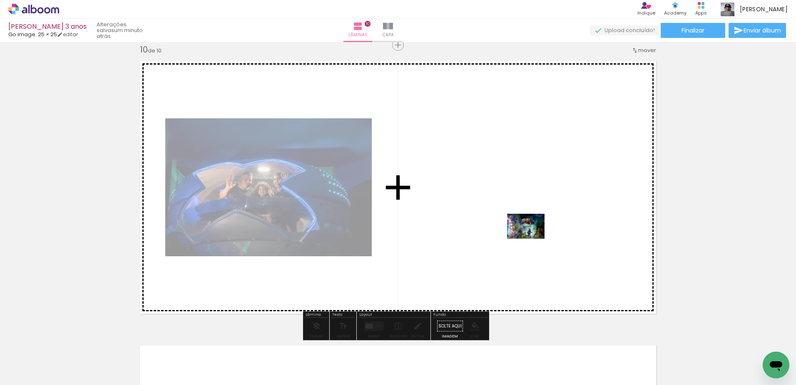
drag, startPoint x: 582, startPoint y: 364, endPoint x: 532, endPoint y: 238, distance: 135.9
click at [532, 238] on quentale-workspace at bounding box center [398, 192] width 796 height 385
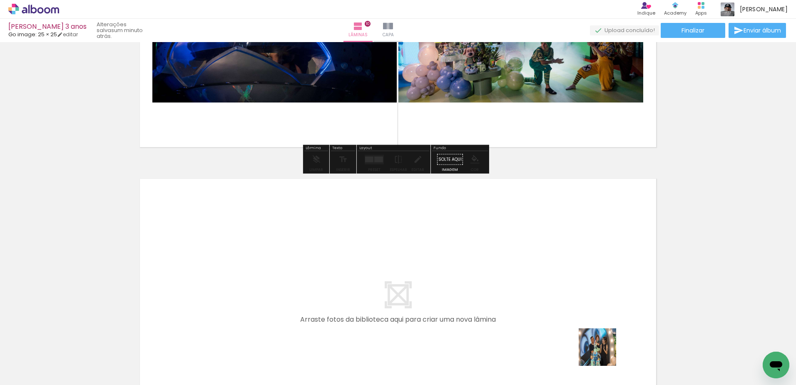
drag, startPoint x: 612, startPoint y: 356, endPoint x: 479, endPoint y: 314, distance: 139.7
click at [479, 314] on quentale-workspace at bounding box center [398, 192] width 796 height 385
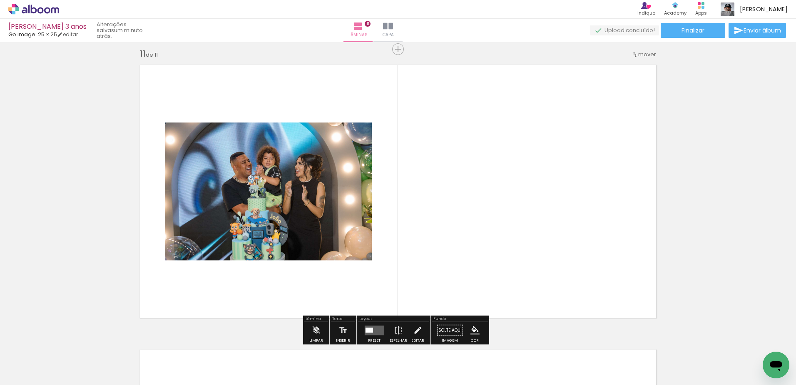
scroll to position [2854, 0]
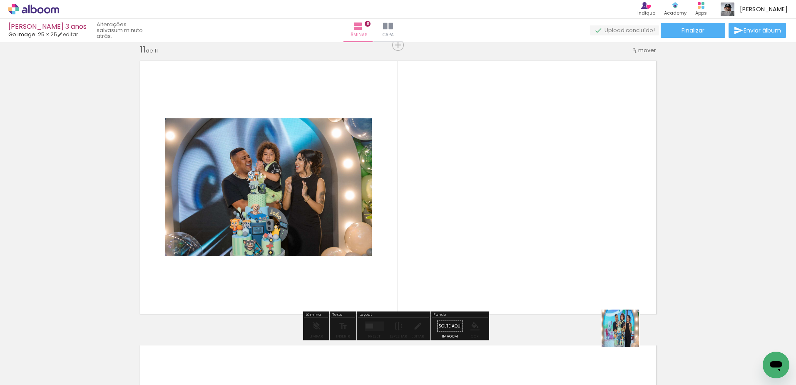
drag, startPoint x: 636, startPoint y: 340, endPoint x: 527, endPoint y: 264, distance: 132.7
click at [527, 264] on quentale-workspace at bounding box center [398, 192] width 796 height 385
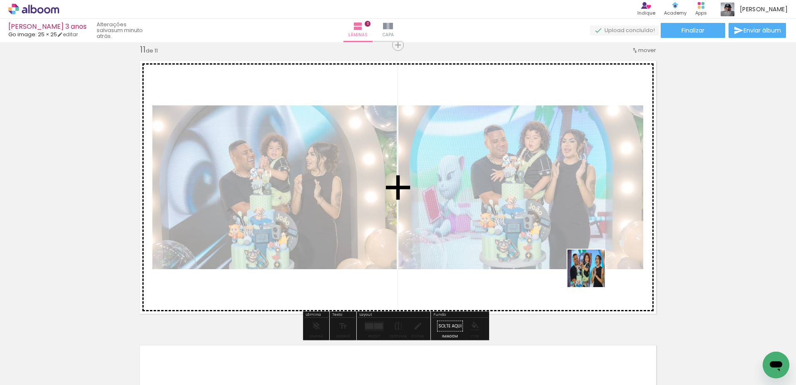
drag, startPoint x: 715, startPoint y: 352, endPoint x: 557, endPoint y: 255, distance: 185.2
click at [557, 255] on quentale-workspace at bounding box center [398, 192] width 796 height 385
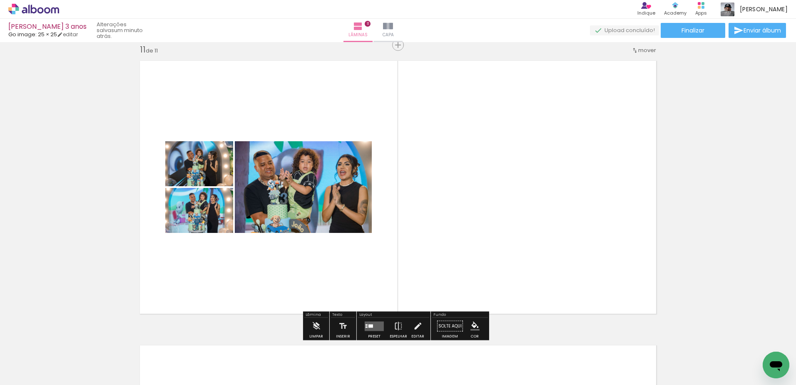
scroll to position [0, 1303]
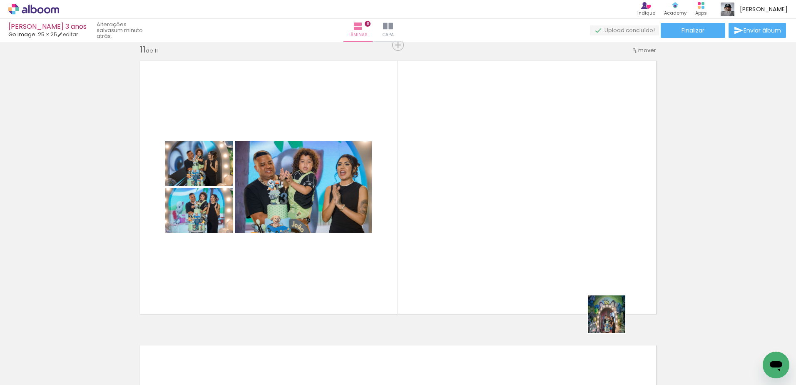
drag, startPoint x: 643, startPoint y: 358, endPoint x: 583, endPoint y: 291, distance: 89.3
click at [583, 291] on quentale-workspace at bounding box center [398, 192] width 796 height 385
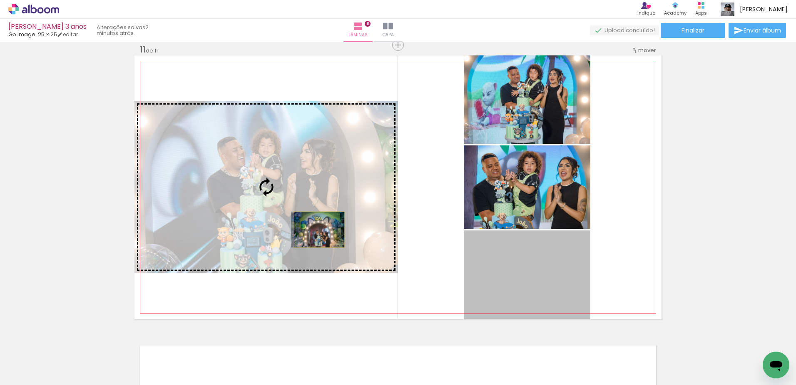
drag, startPoint x: 525, startPoint y: 286, endPoint x: 316, endPoint y: 229, distance: 216.2
click at [0, 0] on slot at bounding box center [0, 0] width 0 height 0
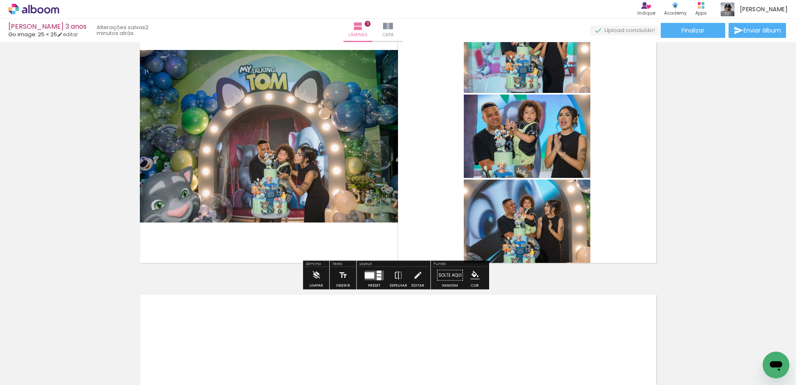
scroll to position [2937, 0]
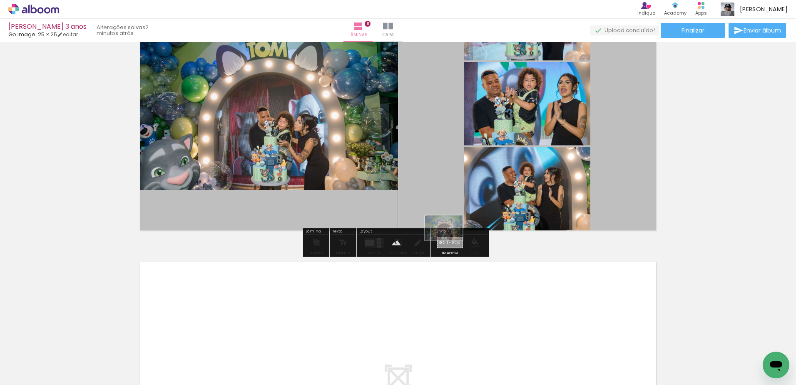
drag, startPoint x: 641, startPoint y: 357, endPoint x: 450, endPoint y: 240, distance: 224.0
click at [450, 240] on quentale-workspace at bounding box center [398, 192] width 796 height 385
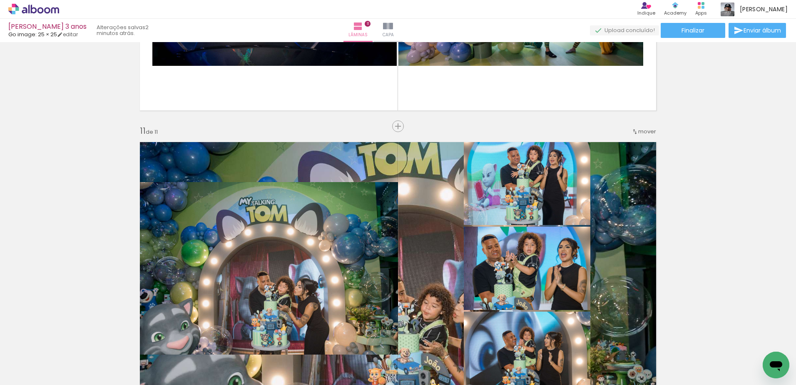
scroll to position [2771, 0]
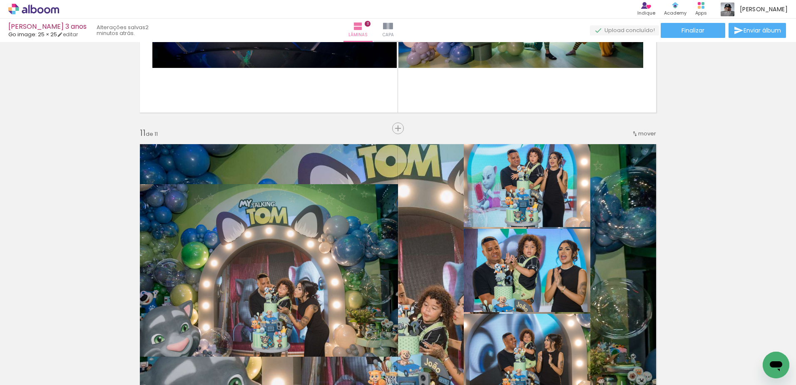
click at [417, 181] on quentale-layouter at bounding box center [397, 271] width 527 height 264
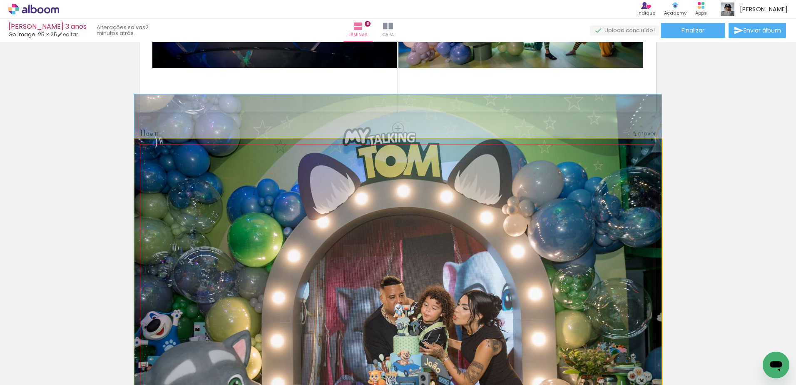
click at [417, 181] on quentale-photo at bounding box center [397, 271] width 527 height 264
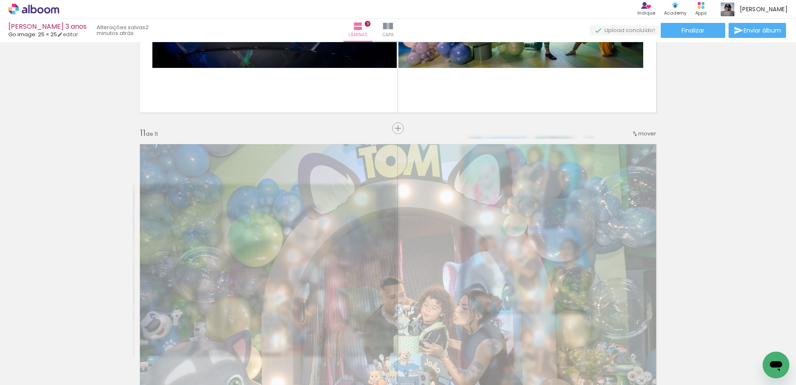
drag, startPoint x: 251, startPoint y: 159, endPoint x: 232, endPoint y: 159, distance: 19.2
type paper-slider "40"
click at [232, 159] on div at bounding box center [237, 159] width 13 height 13
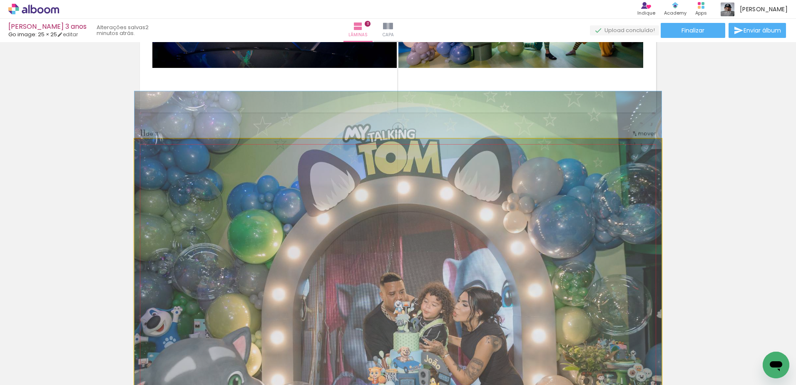
drag, startPoint x: 417, startPoint y: 174, endPoint x: 450, endPoint y: 171, distance: 33.5
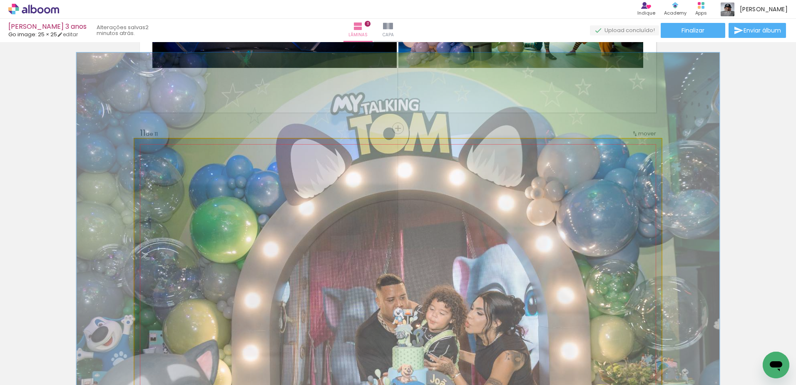
drag, startPoint x: 164, startPoint y: 161, endPoint x: 170, endPoint y: 164, distance: 6.7
type paper-slider "122"
click at [170, 164] on div at bounding box center [172, 159] width 13 height 13
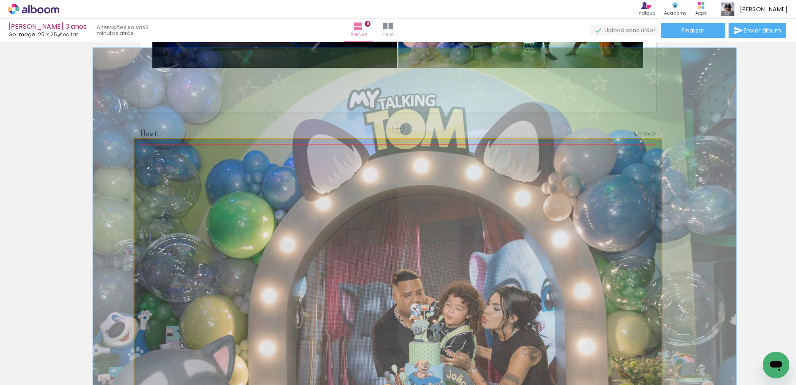
drag, startPoint x: 385, startPoint y: 169, endPoint x: 401, endPoint y: 164, distance: 17.3
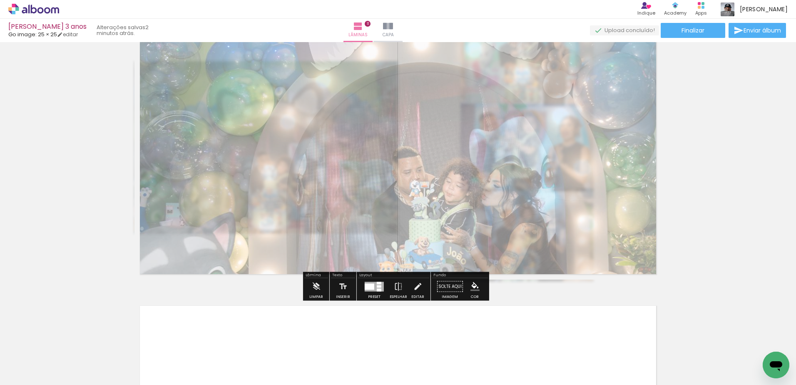
scroll to position [2896, 0]
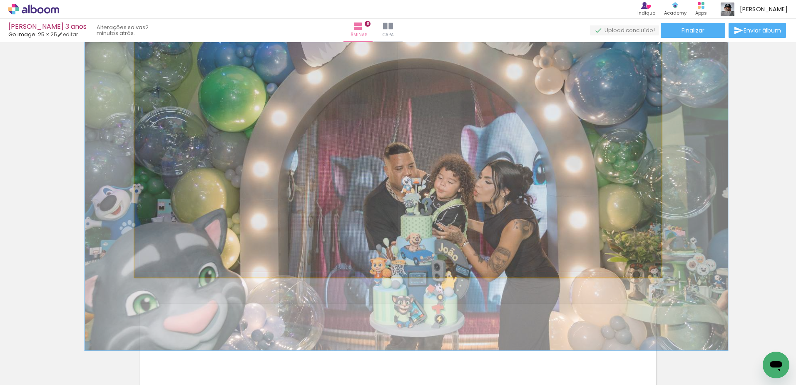
drag, startPoint x: 348, startPoint y: 49, endPoint x: 340, endPoint y: 47, distance: 8.9
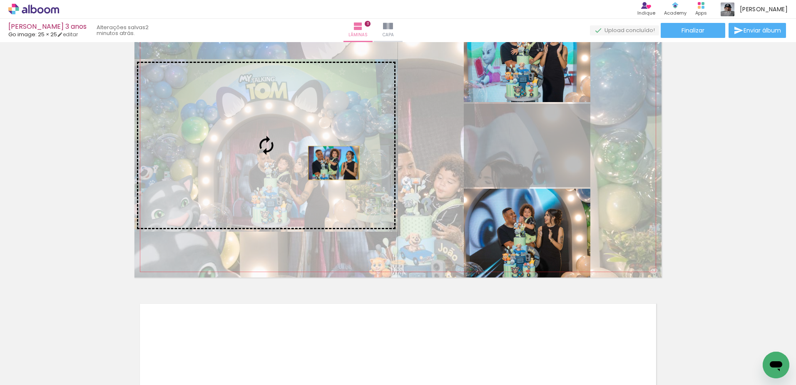
drag, startPoint x: 516, startPoint y: 152, endPoint x: 331, endPoint y: 163, distance: 186.0
click at [0, 0] on slot at bounding box center [0, 0] width 0 height 0
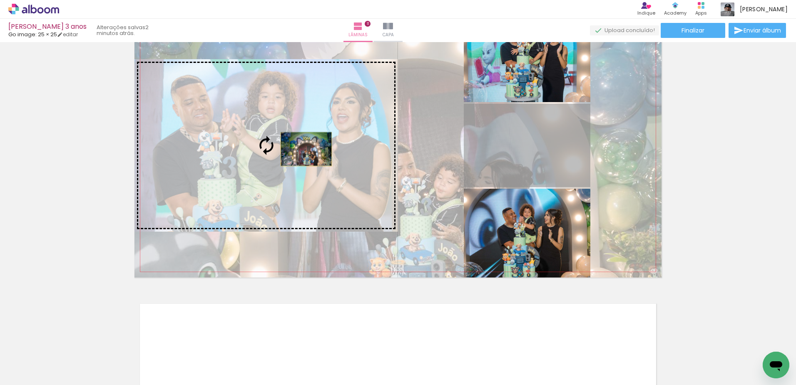
drag, startPoint x: 552, startPoint y: 156, endPoint x: 303, endPoint y: 149, distance: 248.6
click at [0, 0] on slot at bounding box center [0, 0] width 0 height 0
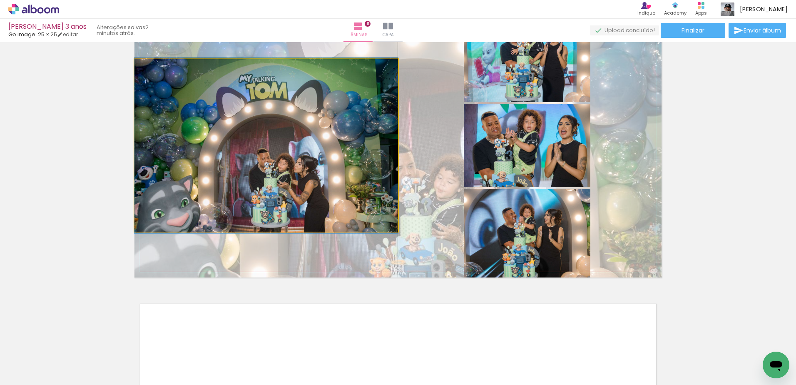
click at [303, 149] on quentale-photo at bounding box center [266, 145] width 264 height 172
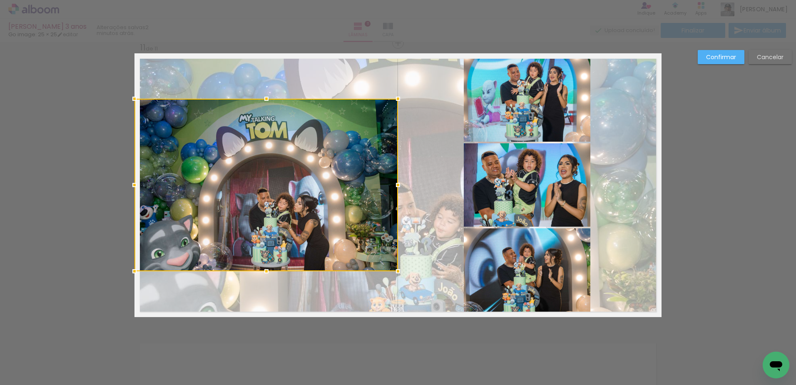
scroll to position [2854, 0]
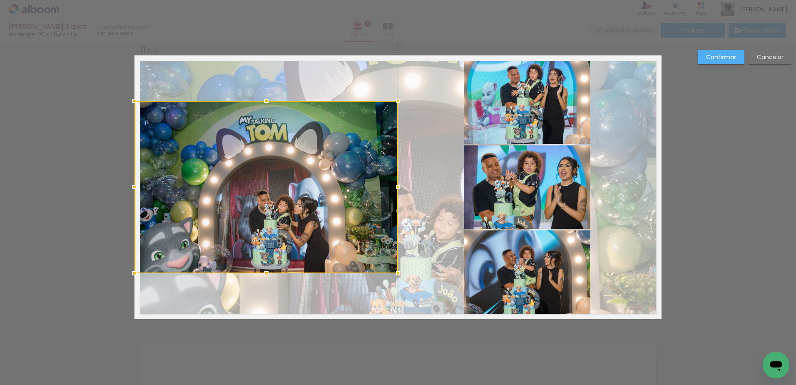
click at [721, 64] on div "Confirmar Cancelar" at bounding box center [743, 60] width 98 height 20
click at [0, 0] on slot "Confirmar" at bounding box center [0, 0] width 0 height 0
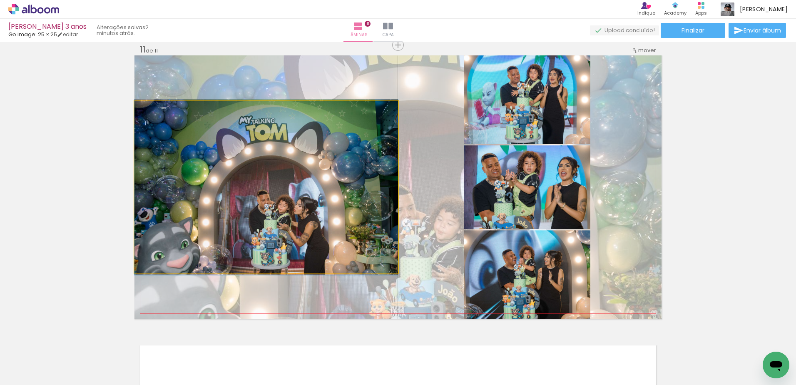
click at [327, 187] on quentale-photo at bounding box center [266, 187] width 264 height 172
click at [311, 189] on quentale-photo at bounding box center [266, 187] width 264 height 172
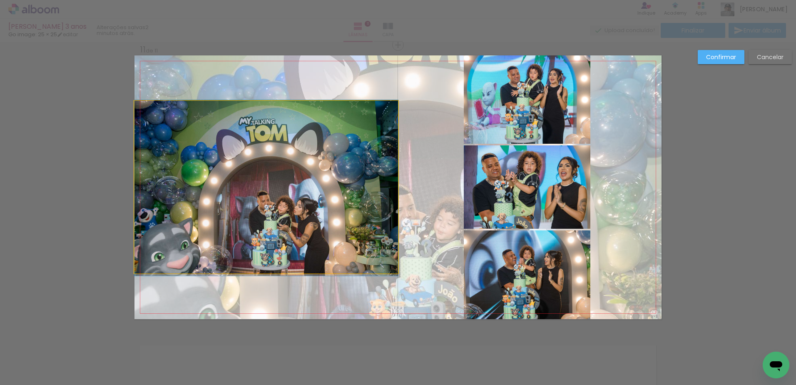
drag, startPoint x: 311, startPoint y: 189, endPoint x: 304, endPoint y: 190, distance: 6.7
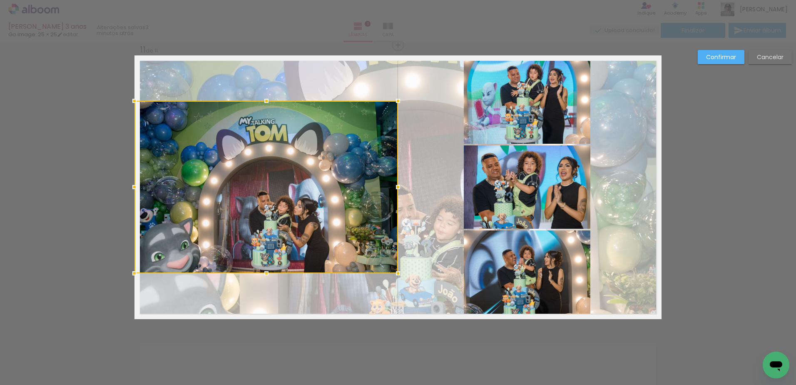
click at [0, 0] on slot "Confirmar" at bounding box center [0, 0] width 0 height 0
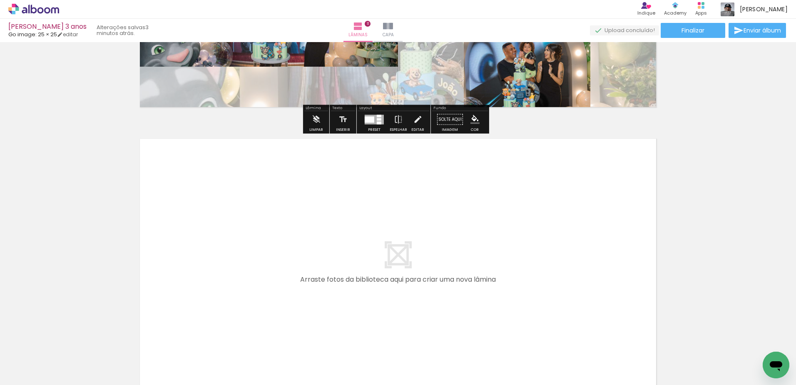
scroll to position [3062, 0]
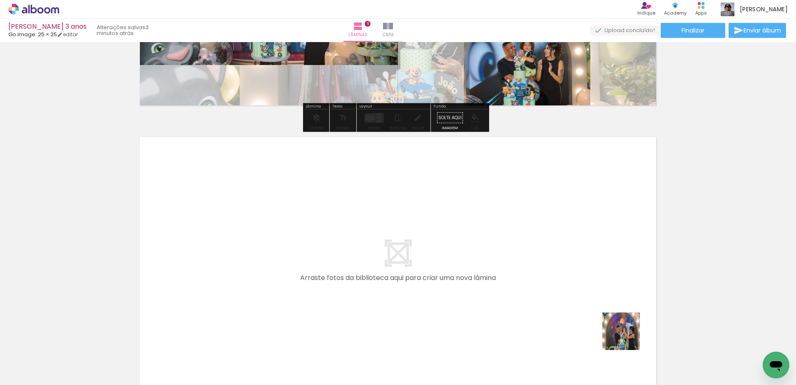
drag, startPoint x: 703, startPoint y: 361, endPoint x: 554, endPoint y: 311, distance: 157.1
click at [554, 311] on quentale-workspace at bounding box center [398, 192] width 796 height 385
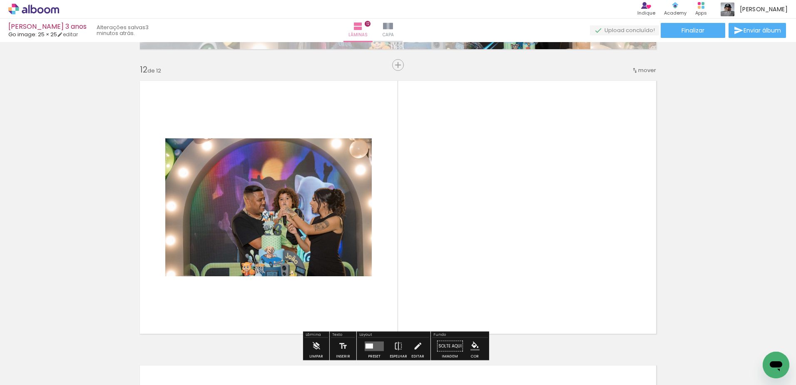
scroll to position [3138, 0]
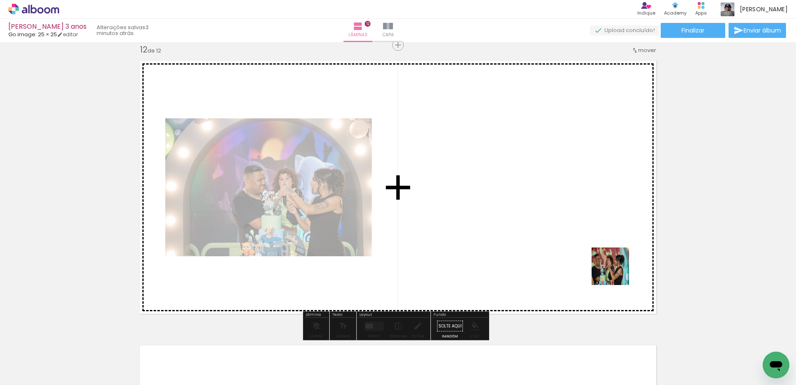
drag, startPoint x: 731, startPoint y: 356, endPoint x: 593, endPoint y: 258, distance: 169.3
click at [593, 258] on quentale-workspace at bounding box center [398, 192] width 796 height 385
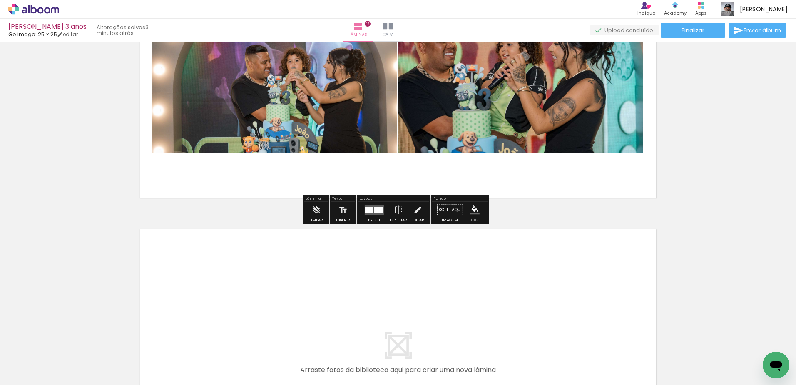
scroll to position [3263, 0]
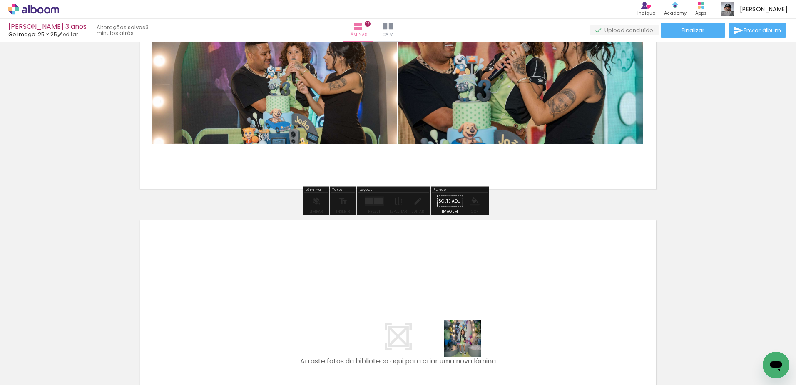
drag, startPoint x: 492, startPoint y: 356, endPoint x: 383, endPoint y: 309, distance: 119.2
click at [383, 309] on quentale-workspace at bounding box center [398, 192] width 796 height 385
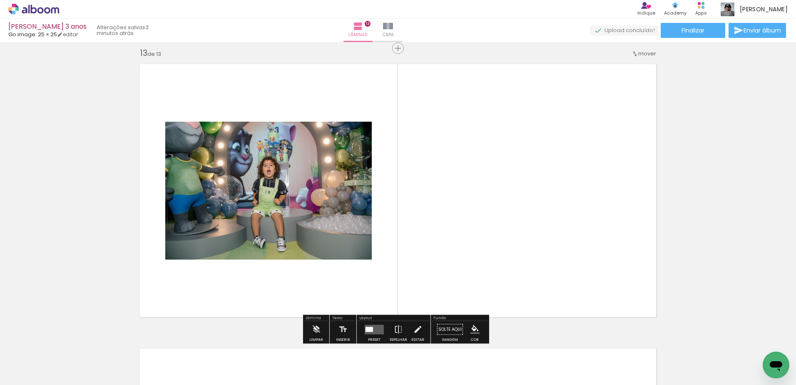
scroll to position [3423, 0]
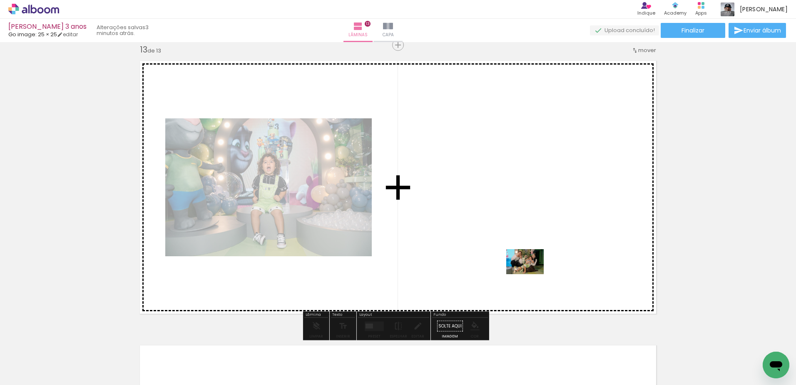
drag, startPoint x: 619, startPoint y: 363, endPoint x: 531, endPoint y: 274, distance: 125.4
click at [531, 274] on quentale-workspace at bounding box center [398, 192] width 796 height 385
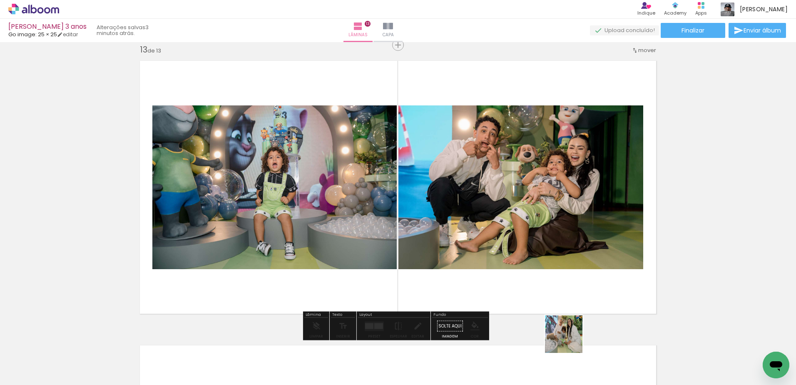
drag, startPoint x: 569, startPoint y: 357, endPoint x: 549, endPoint y: 277, distance: 82.4
click at [549, 277] on quentale-workspace at bounding box center [398, 192] width 796 height 385
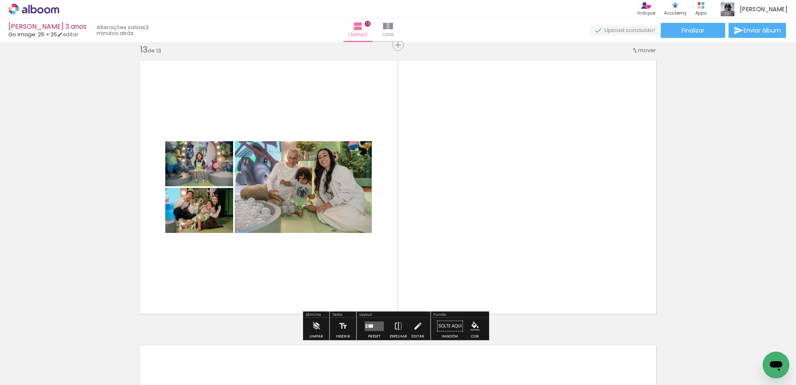
click at [371, 327] on div at bounding box center [370, 325] width 5 height 3
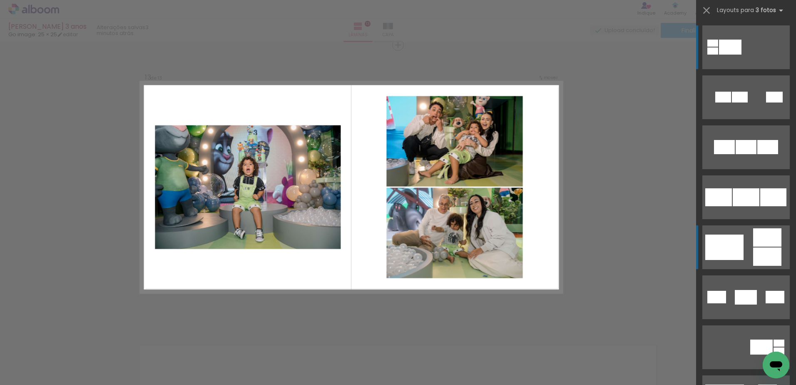
click at [766, 102] on div at bounding box center [774, 97] width 17 height 11
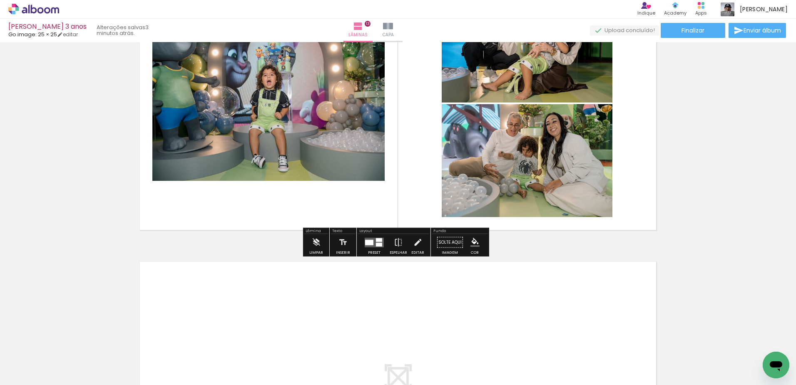
scroll to position [3548, 0]
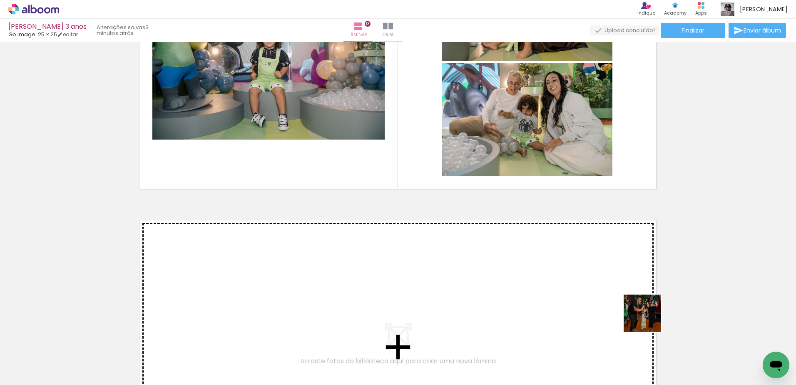
drag, startPoint x: 765, startPoint y: 354, endPoint x: 559, endPoint y: 303, distance: 212.0
click at [559, 303] on quentale-workspace at bounding box center [398, 192] width 796 height 385
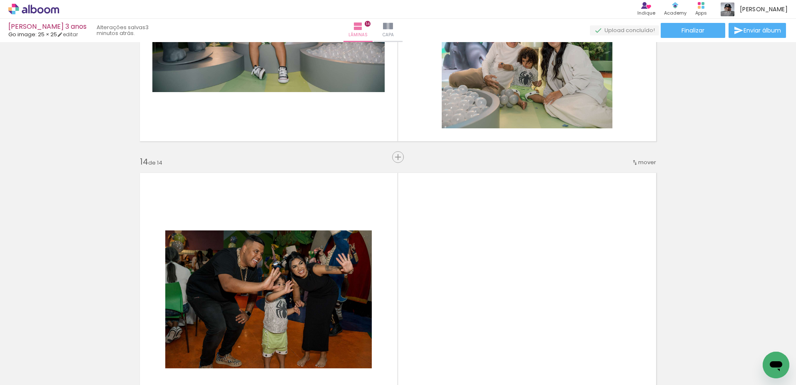
scroll to position [3582, 0]
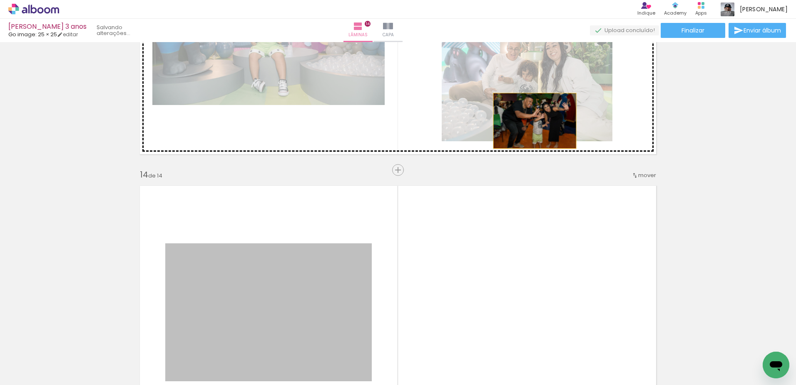
drag, startPoint x: 337, startPoint y: 316, endPoint x: 532, endPoint y: 121, distance: 275.8
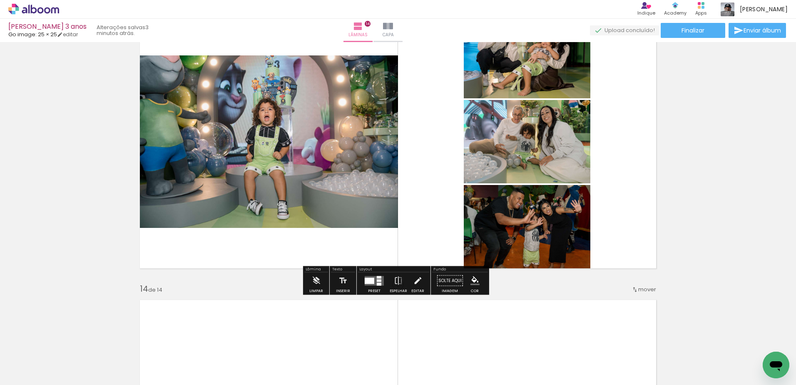
scroll to position [3499, 0]
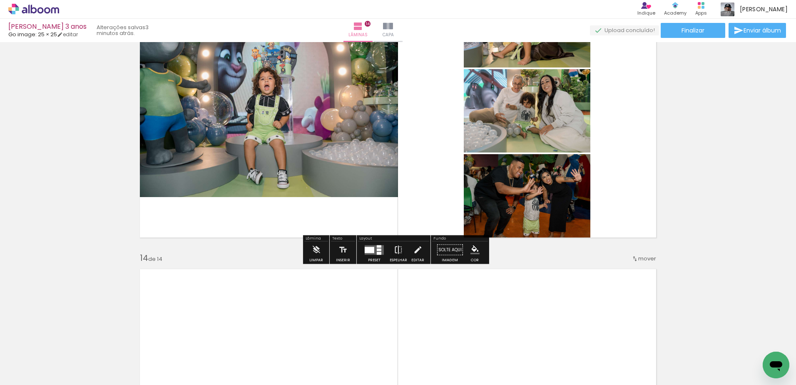
click at [398, 249] on iron-icon at bounding box center [398, 249] width 9 height 17
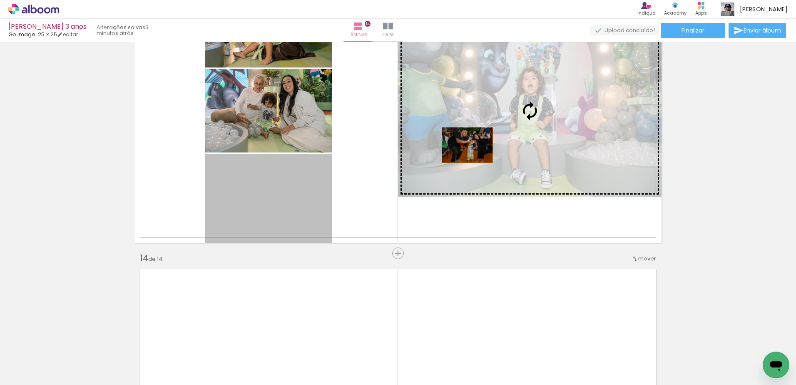
drag, startPoint x: 295, startPoint y: 201, endPoint x: 482, endPoint y: 137, distance: 197.5
click at [0, 0] on slot at bounding box center [0, 0] width 0 height 0
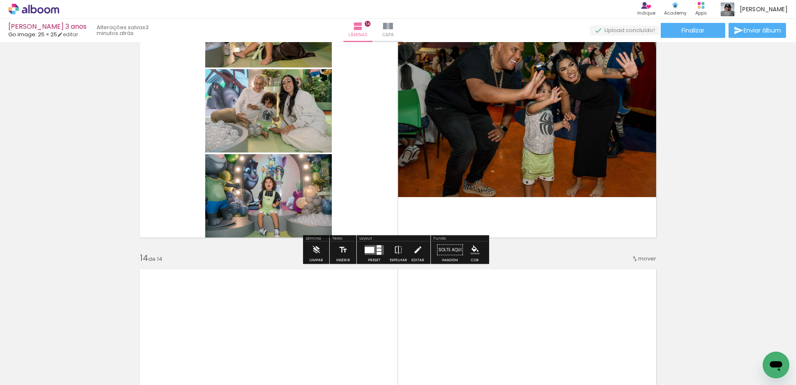
click at [367, 253] on quentale-layouter at bounding box center [374, 250] width 19 height 10
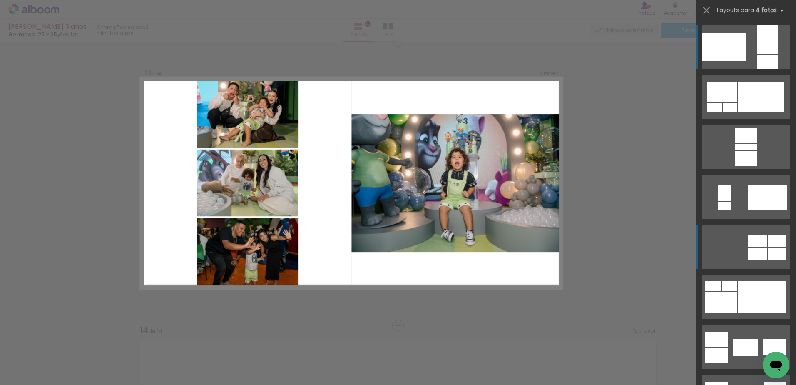
scroll to position [3423, 0]
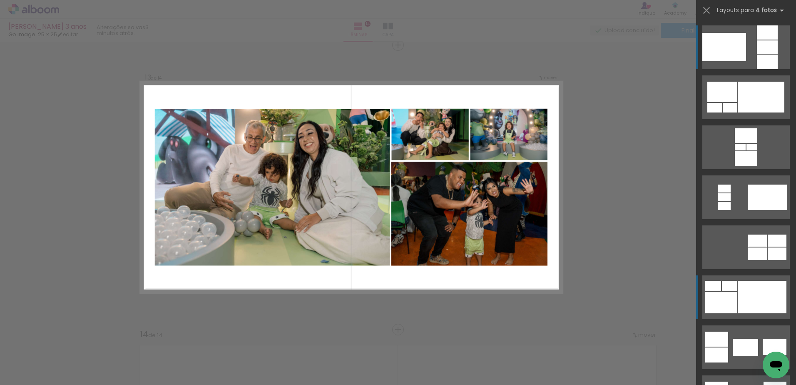
click at [749, 298] on div at bounding box center [762, 297] width 48 height 32
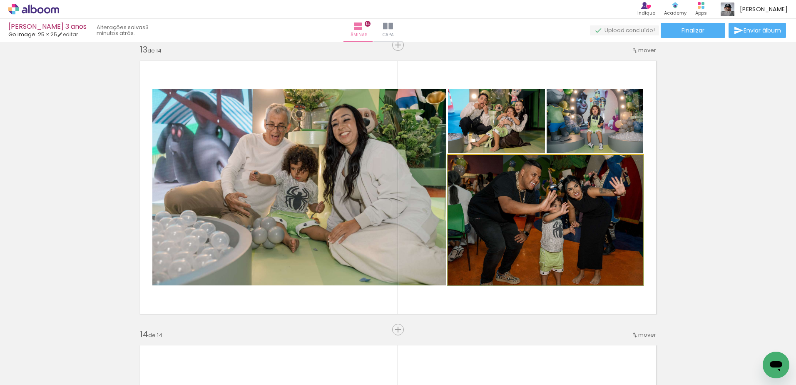
drag, startPoint x: 536, startPoint y: 226, endPoint x: 390, endPoint y: 210, distance: 146.6
click at [0, 0] on slot at bounding box center [0, 0] width 0 height 0
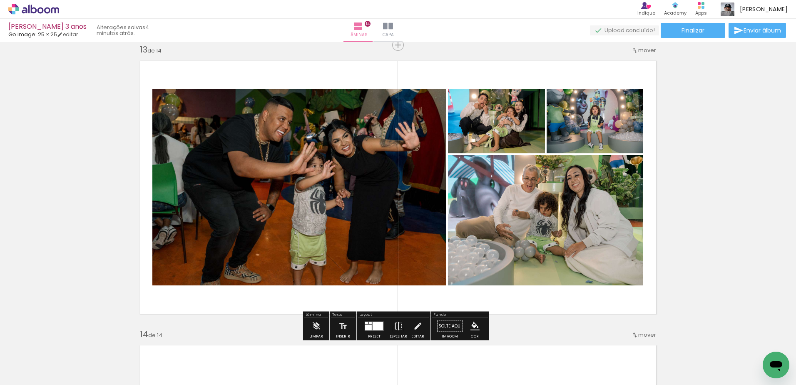
click at [400, 326] on iron-icon at bounding box center [398, 326] width 9 height 17
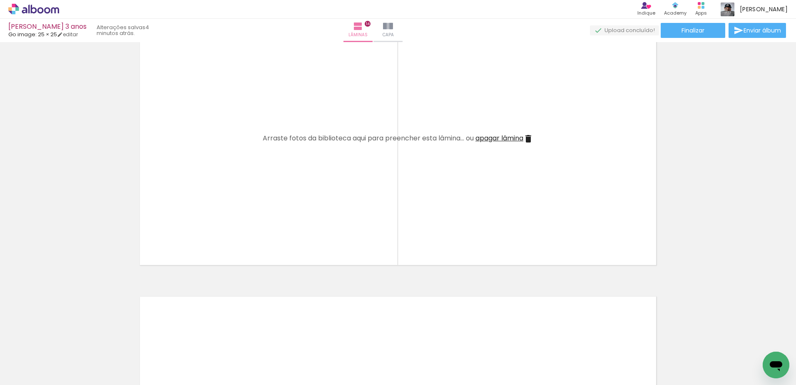
scroll to position [0, 93]
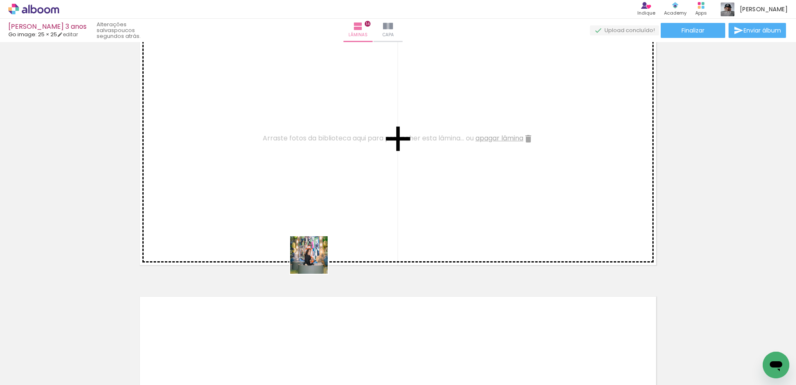
drag, startPoint x: 310, startPoint y: 358, endPoint x: 313, endPoint y: 245, distance: 113.7
click at [313, 246] on quentale-workspace at bounding box center [398, 192] width 796 height 385
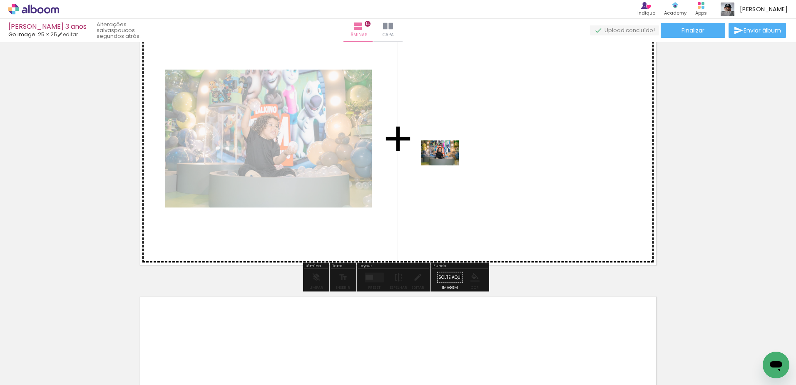
drag, startPoint x: 365, startPoint y: 362, endPoint x: 447, endPoint y: 164, distance: 214.2
click at [447, 164] on quentale-workspace at bounding box center [398, 192] width 796 height 385
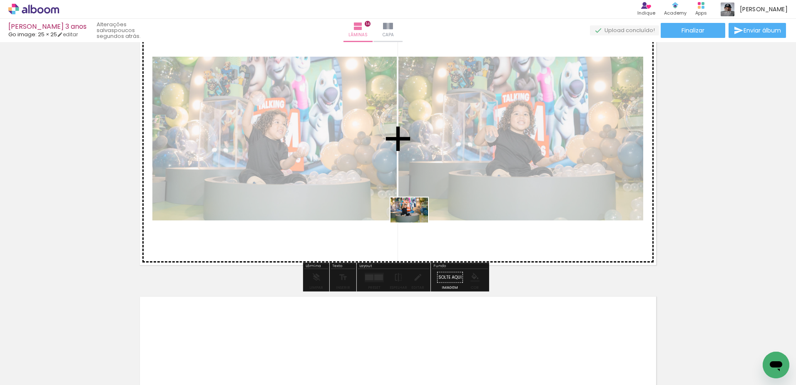
drag, startPoint x: 411, startPoint y: 365, endPoint x: 416, endPoint y: 218, distance: 147.4
click at [416, 219] on quentale-workspace at bounding box center [398, 192] width 796 height 385
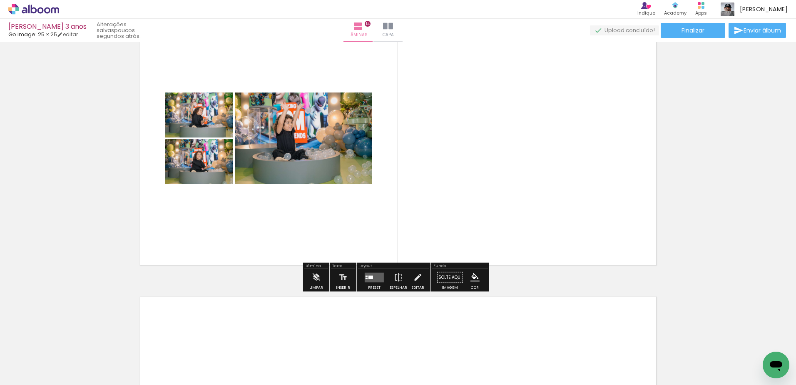
click at [375, 278] on quentale-layouter at bounding box center [374, 277] width 19 height 10
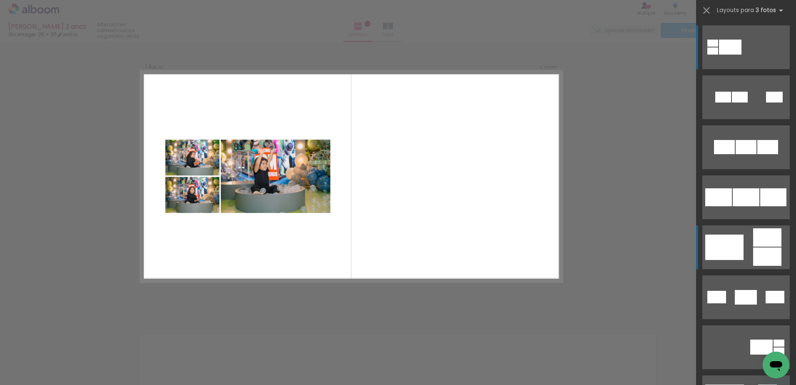
scroll to position [3707, 0]
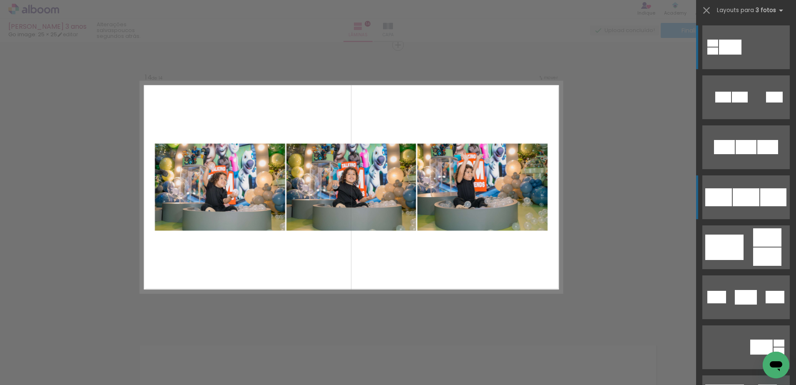
click at [736, 154] on div at bounding box center [746, 147] width 21 height 14
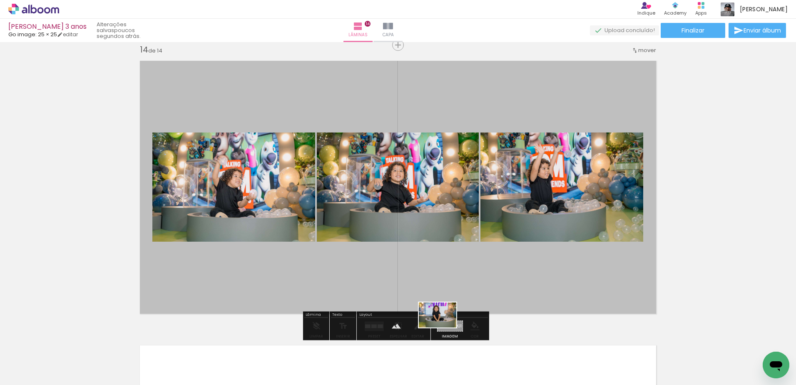
drag, startPoint x: 456, startPoint y: 357, endPoint x: 444, endPoint y: 327, distance: 32.1
click at [444, 327] on quentale-workspace at bounding box center [398, 192] width 796 height 385
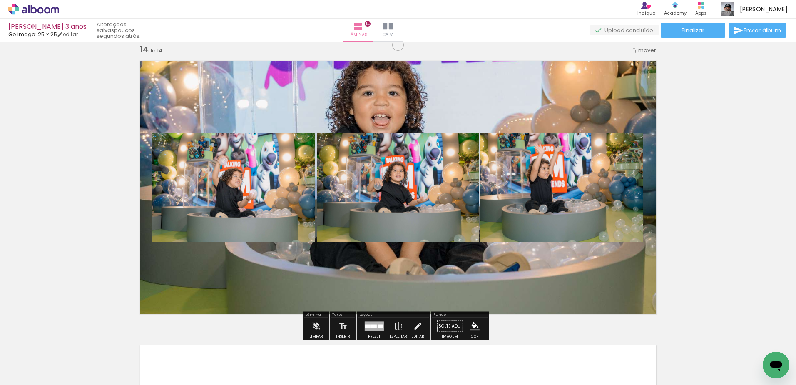
click at [421, 270] on quentale-layouter at bounding box center [397, 187] width 527 height 264
click at [421, 270] on quentale-photo at bounding box center [397, 187] width 527 height 264
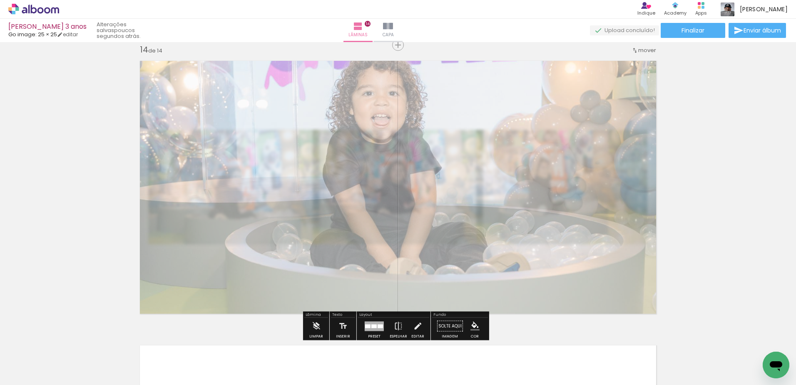
drag, startPoint x: 253, startPoint y: 78, endPoint x: 234, endPoint y: 77, distance: 19.2
type paper-slider "40"
click at [235, 77] on div at bounding box center [237, 76] width 5 height 5
click at [149, 112] on quentale-photo at bounding box center [397, 187] width 527 height 264
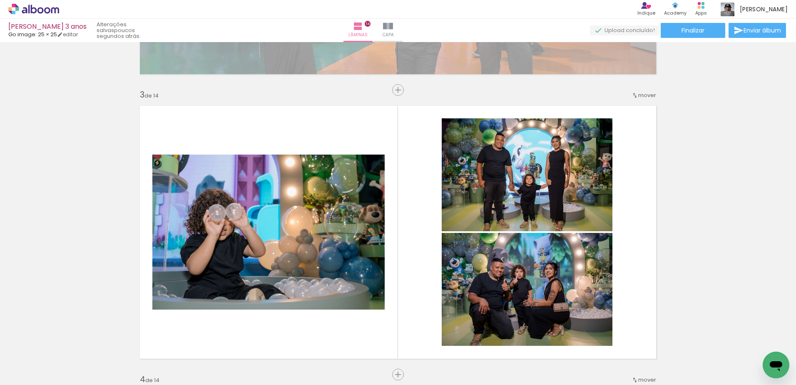
scroll to position [0, 0]
